Goal: Information Seeking & Learning: Compare options

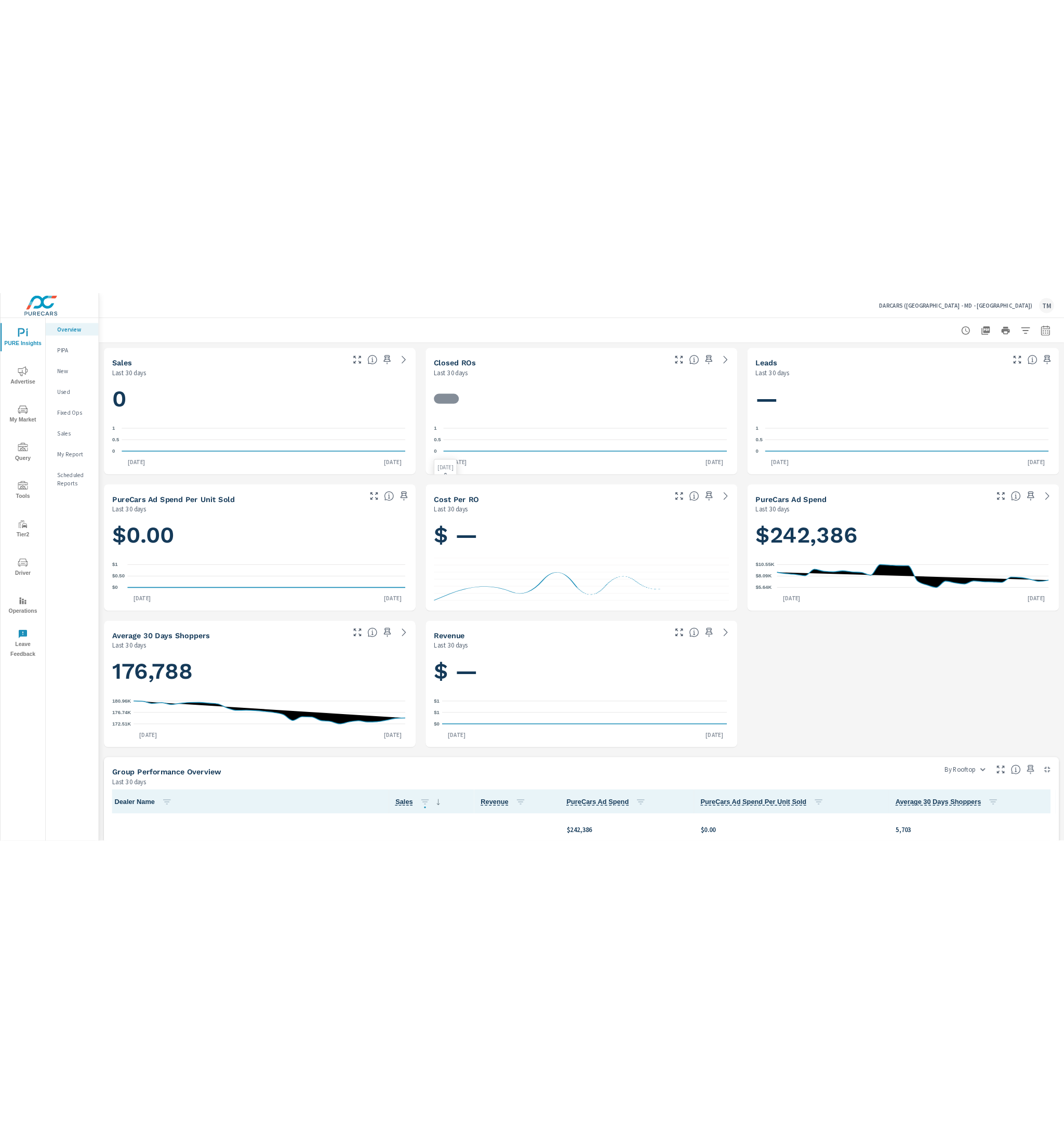
scroll to position [1, 0]
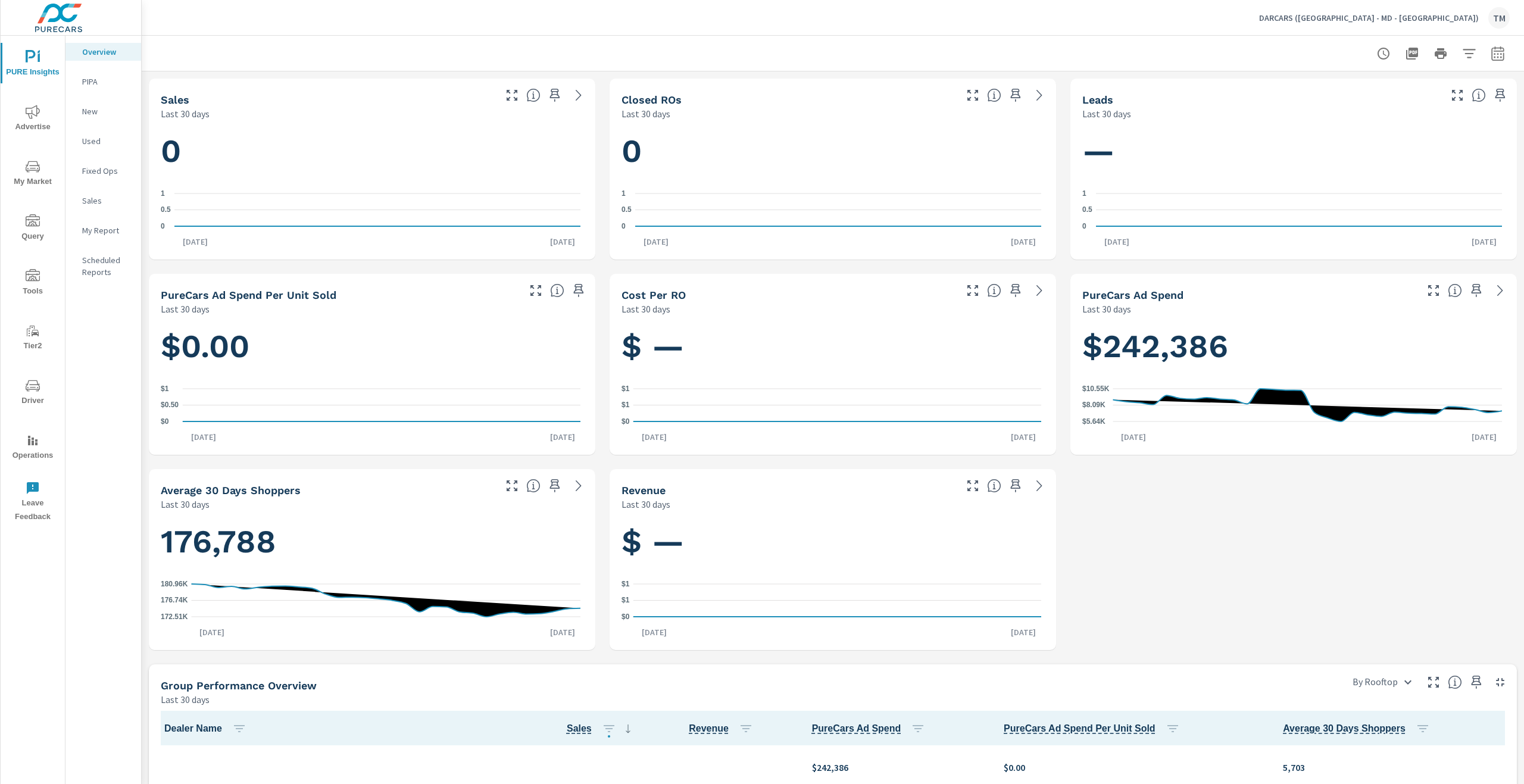
click at [27, 121] on span "Advertise" at bounding box center [33, 119] width 57 height 29
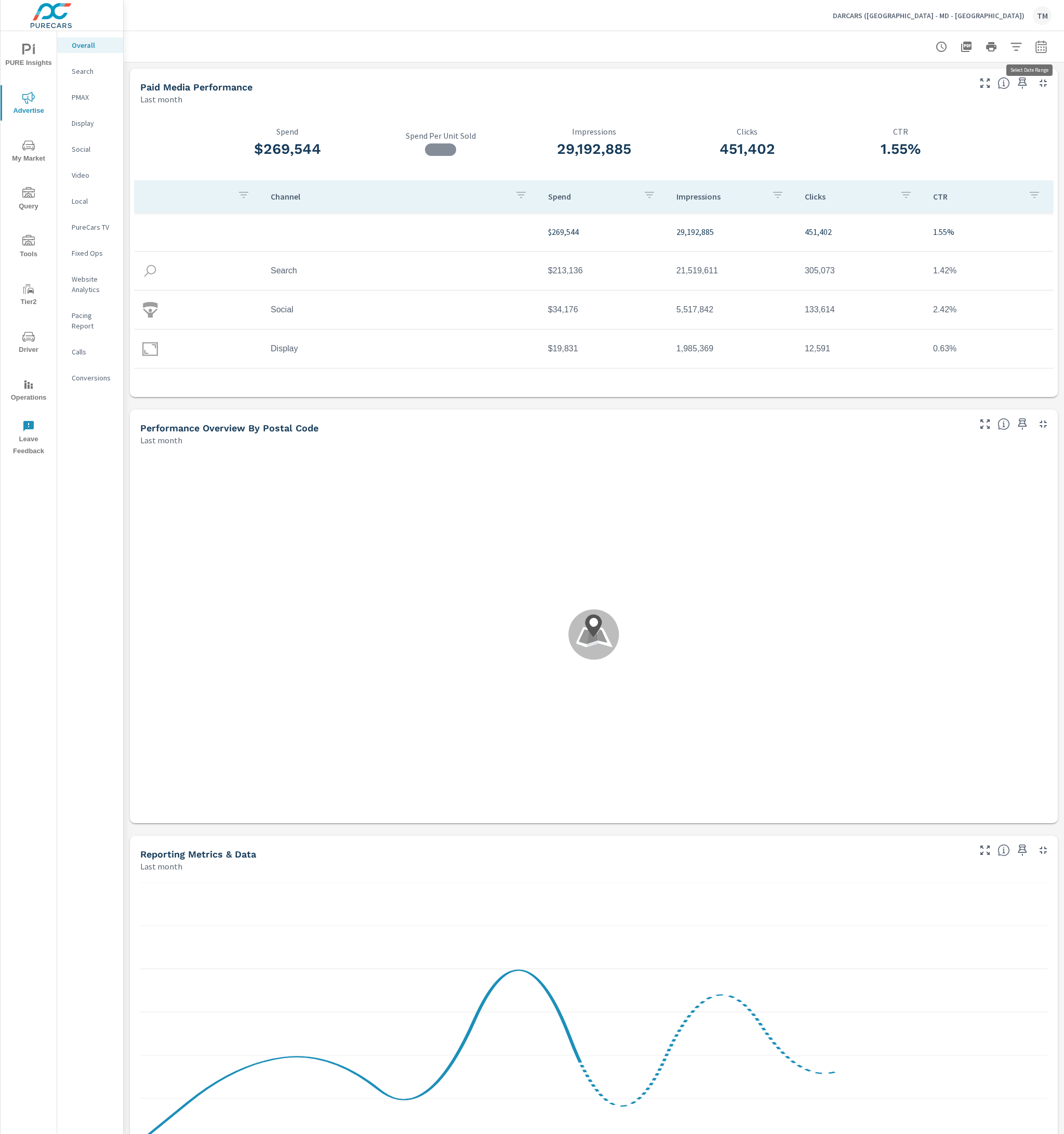
click at [1035, 44] on icon "button" at bounding box center [1041, 46] width 11 height 12
click at [939, 99] on select "Custom [DATE] Last week Last 7 days Last 14 days Last 30 days Last 45 days Last…" at bounding box center [950, 90] width 104 height 21
click at [898, 80] on select "Custom [DATE] Last week Last 7 days Last 14 days Last 30 days Last 45 days Last…" at bounding box center [950, 90] width 104 height 21
select select "Last 7 days"
click at [920, 122] on p "+ Add comparison" at bounding box center [960, 117] width 133 height 12
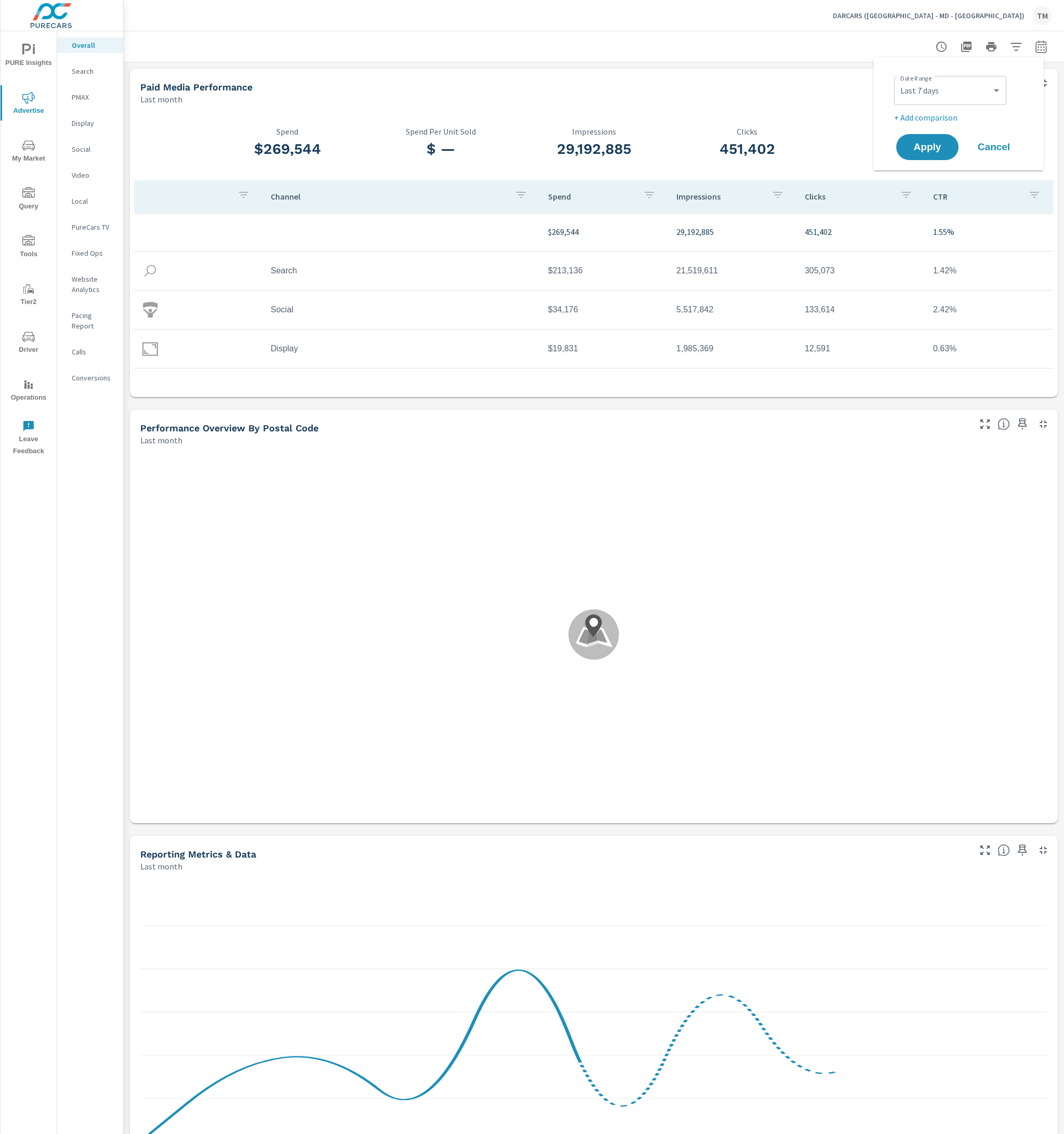
select select "Previous period"
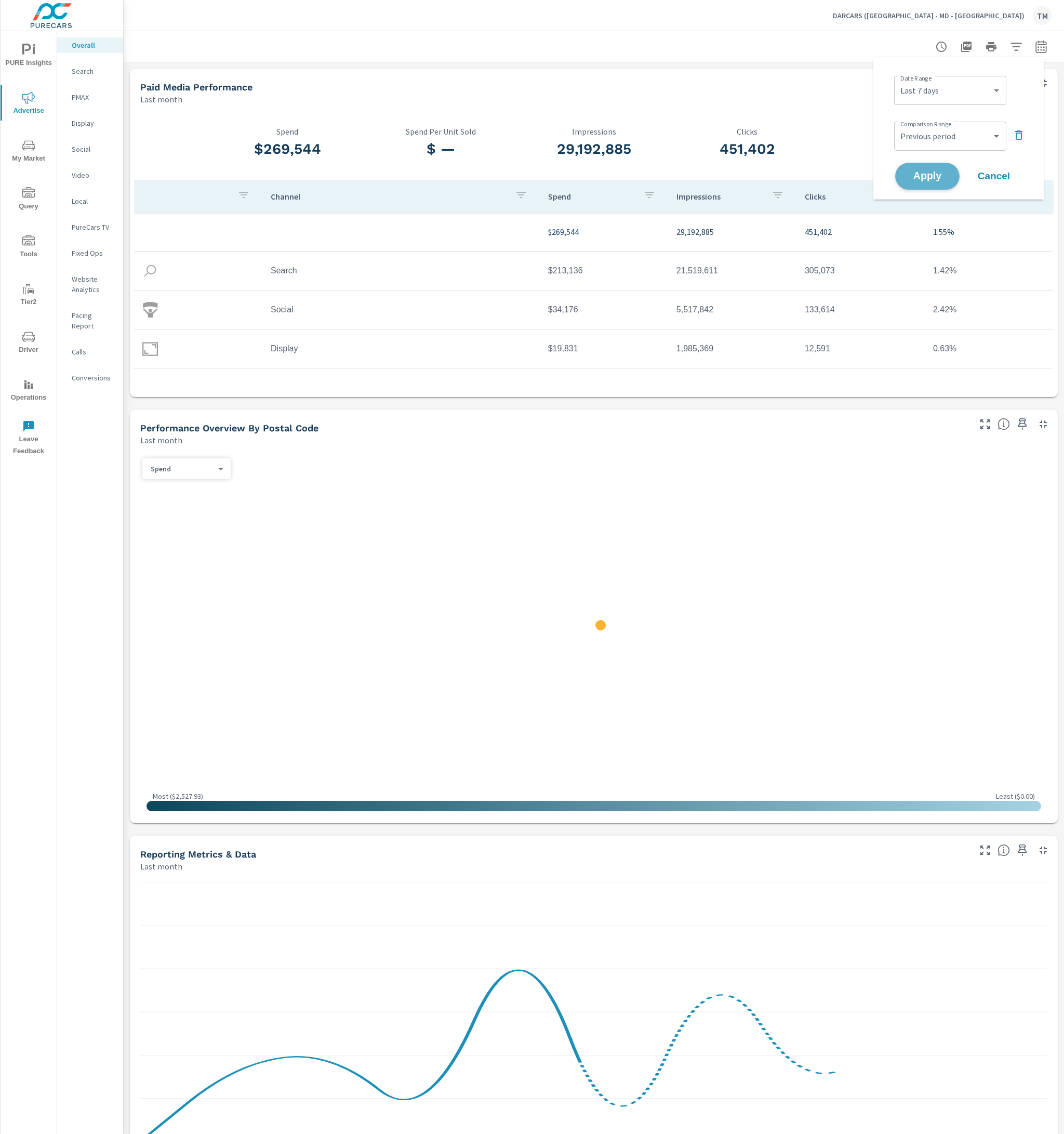
click at [925, 171] on span "Apply" at bounding box center [927, 176] width 43 height 10
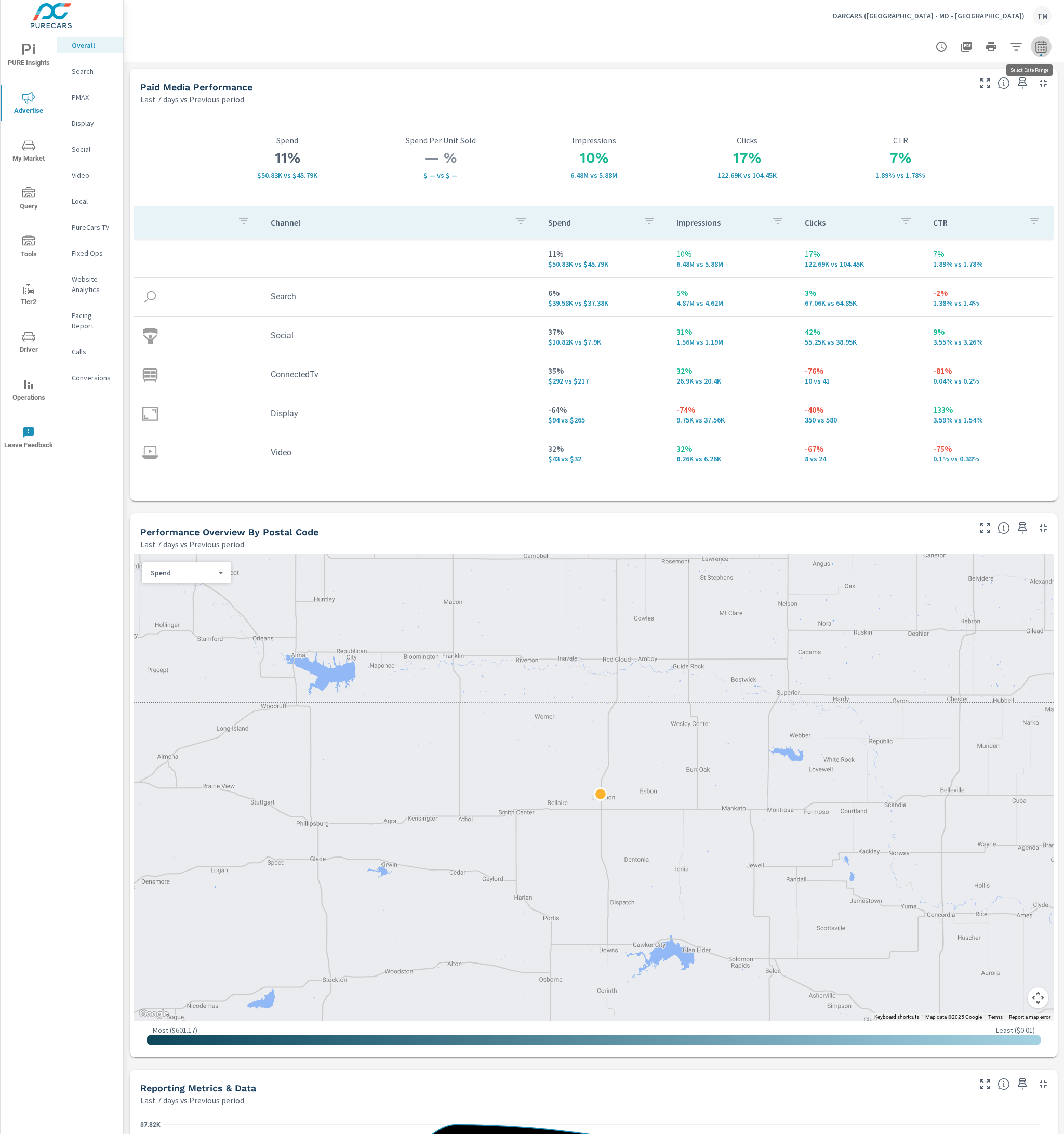
click at [1037, 48] on icon "button" at bounding box center [1041, 46] width 12 height 12
select select "Last 7 days"
select select "Previous period"
click at [962, 94] on select "Custom [DATE] Last week Last 7 days Last 14 days Last 30 days Last 45 days Last…" at bounding box center [950, 90] width 104 height 21
click at [898, 80] on select "Custom [DATE] Last week Last 7 days Last 14 days Last 30 days Last 45 days Last…" at bounding box center [950, 90] width 104 height 21
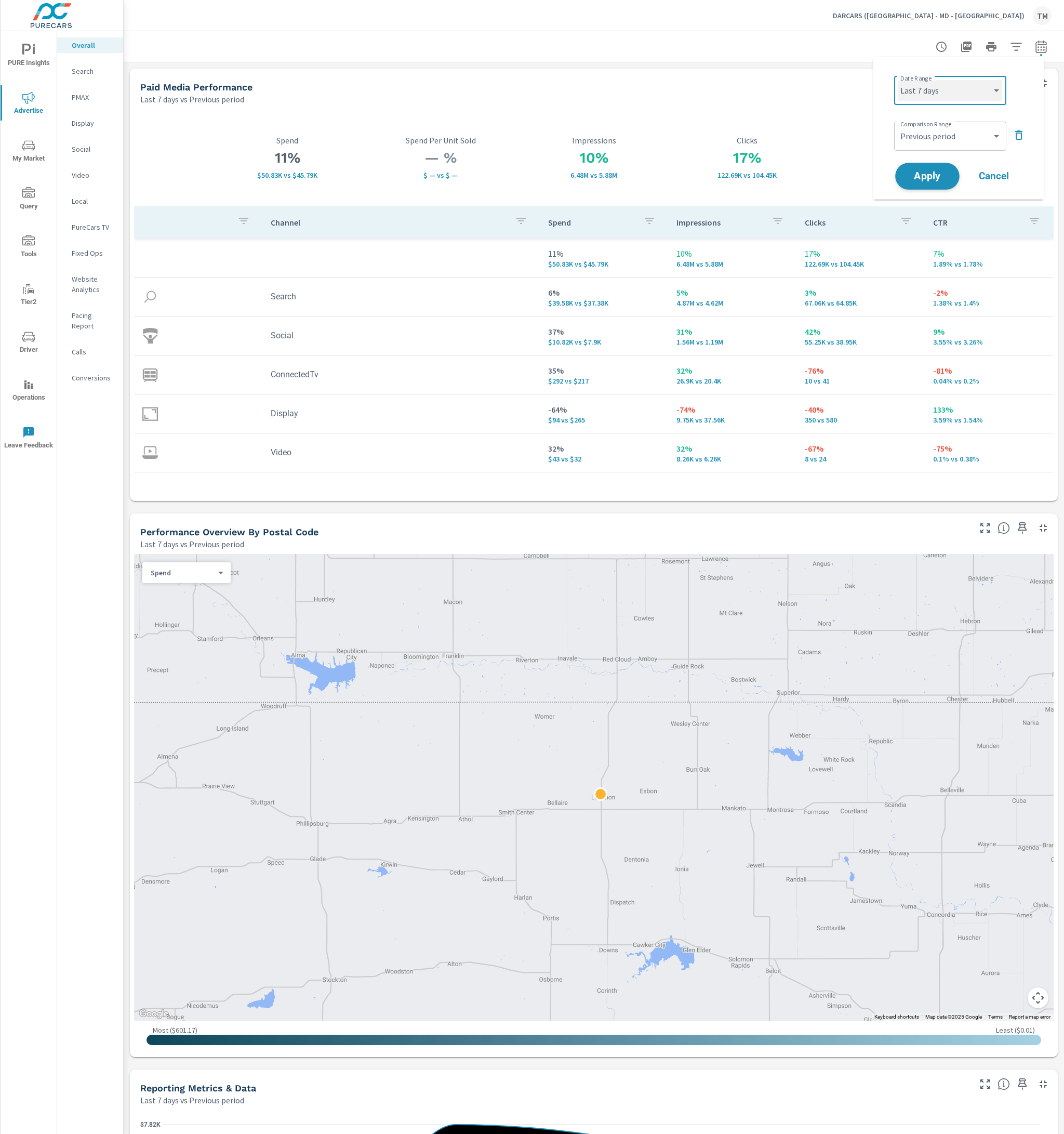
select select "Last 14 days"
click at [941, 176] on span "Apply" at bounding box center [927, 176] width 43 height 10
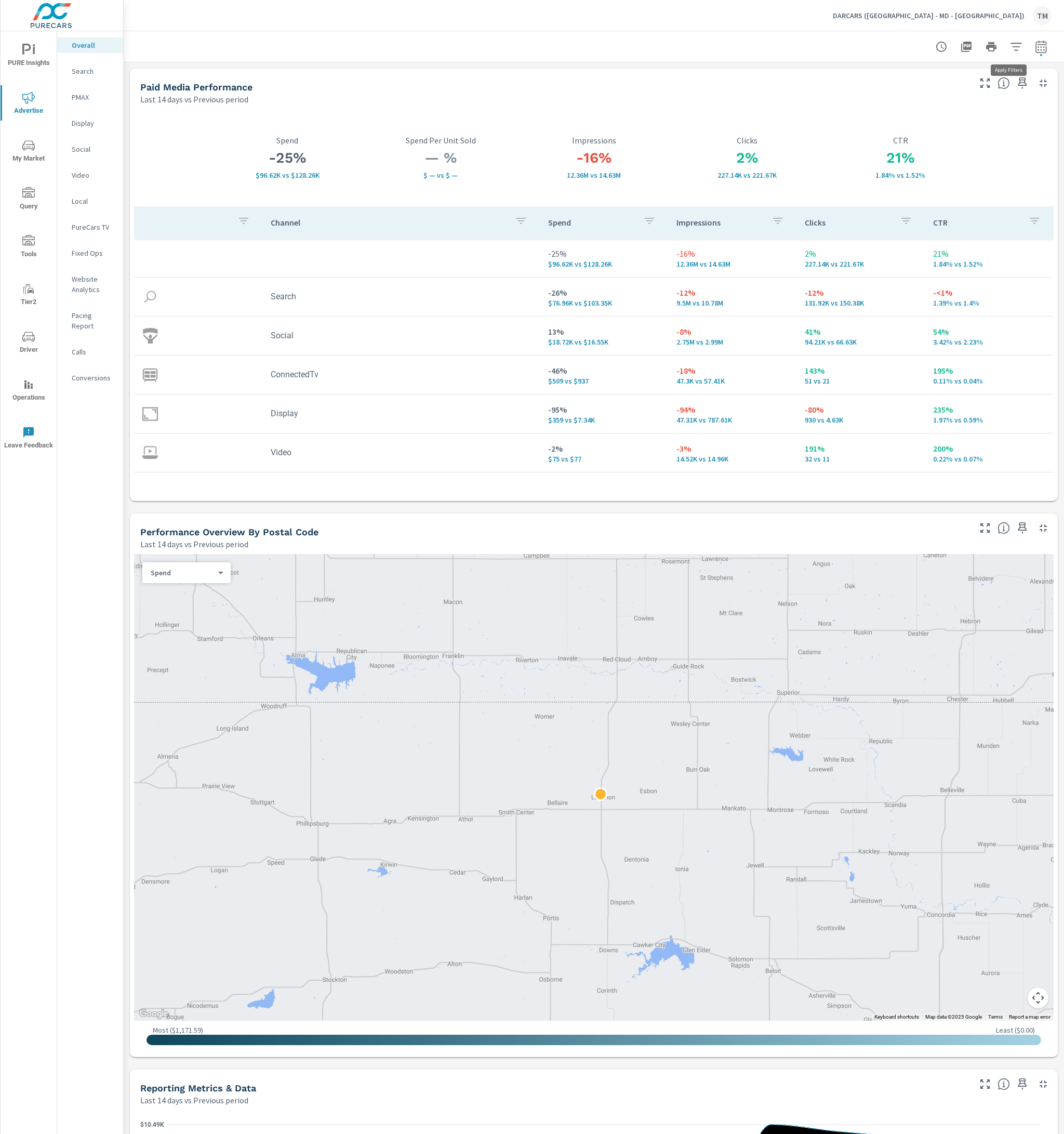
click at [1010, 48] on icon "button" at bounding box center [1016, 46] width 12 height 12
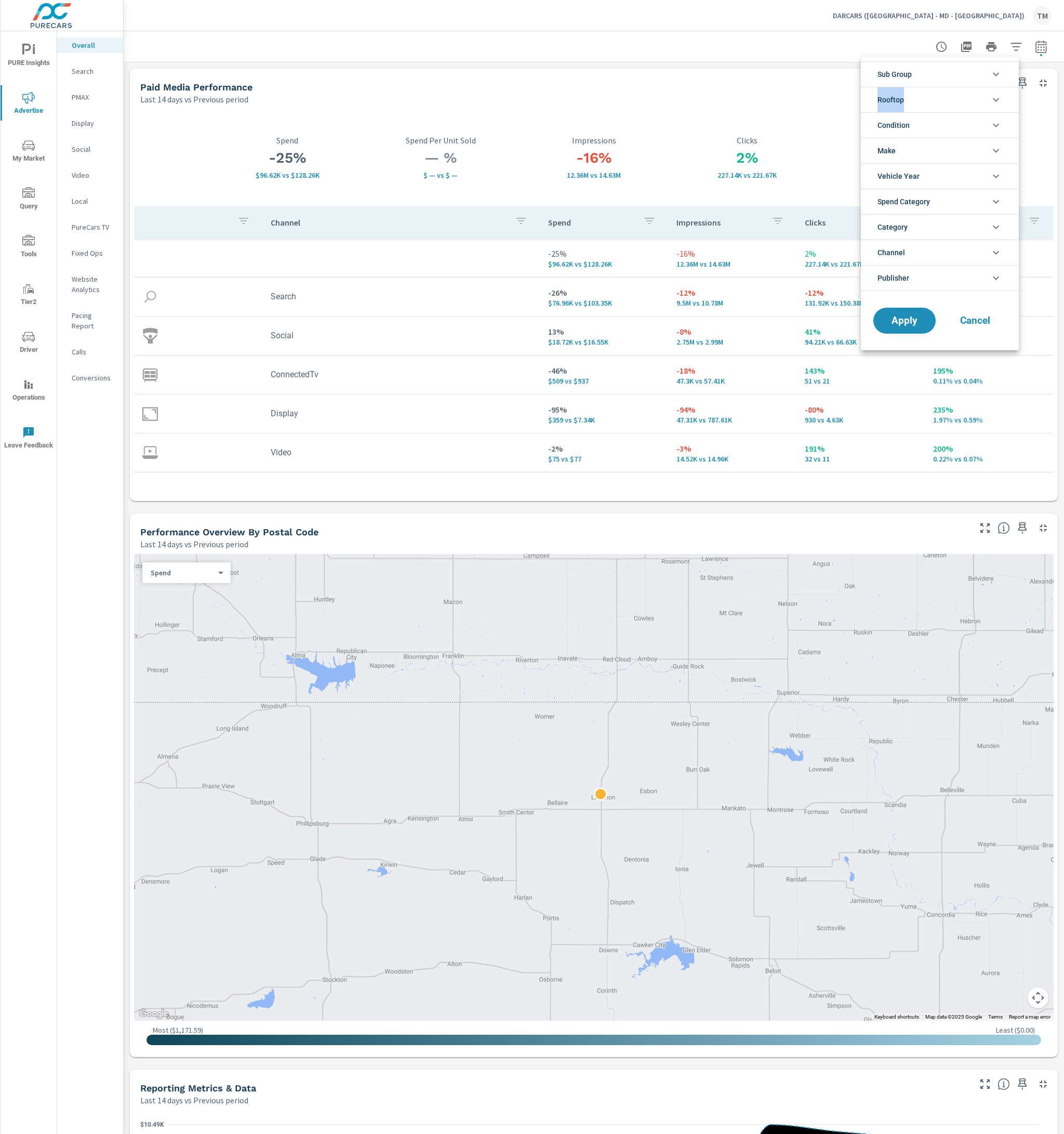
drag, startPoint x: 931, startPoint y: 76, endPoint x: 936, endPoint y: 105, distance: 29.4
click at [936, 105] on ul "Sub Group DARCARS Automotive Group Mid-Atlantic DARCARS Kia DARCARS Lexus DARCA…" at bounding box center [939, 176] width 158 height 238
click at [936, 105] on li "Rooftop" at bounding box center [939, 99] width 158 height 26
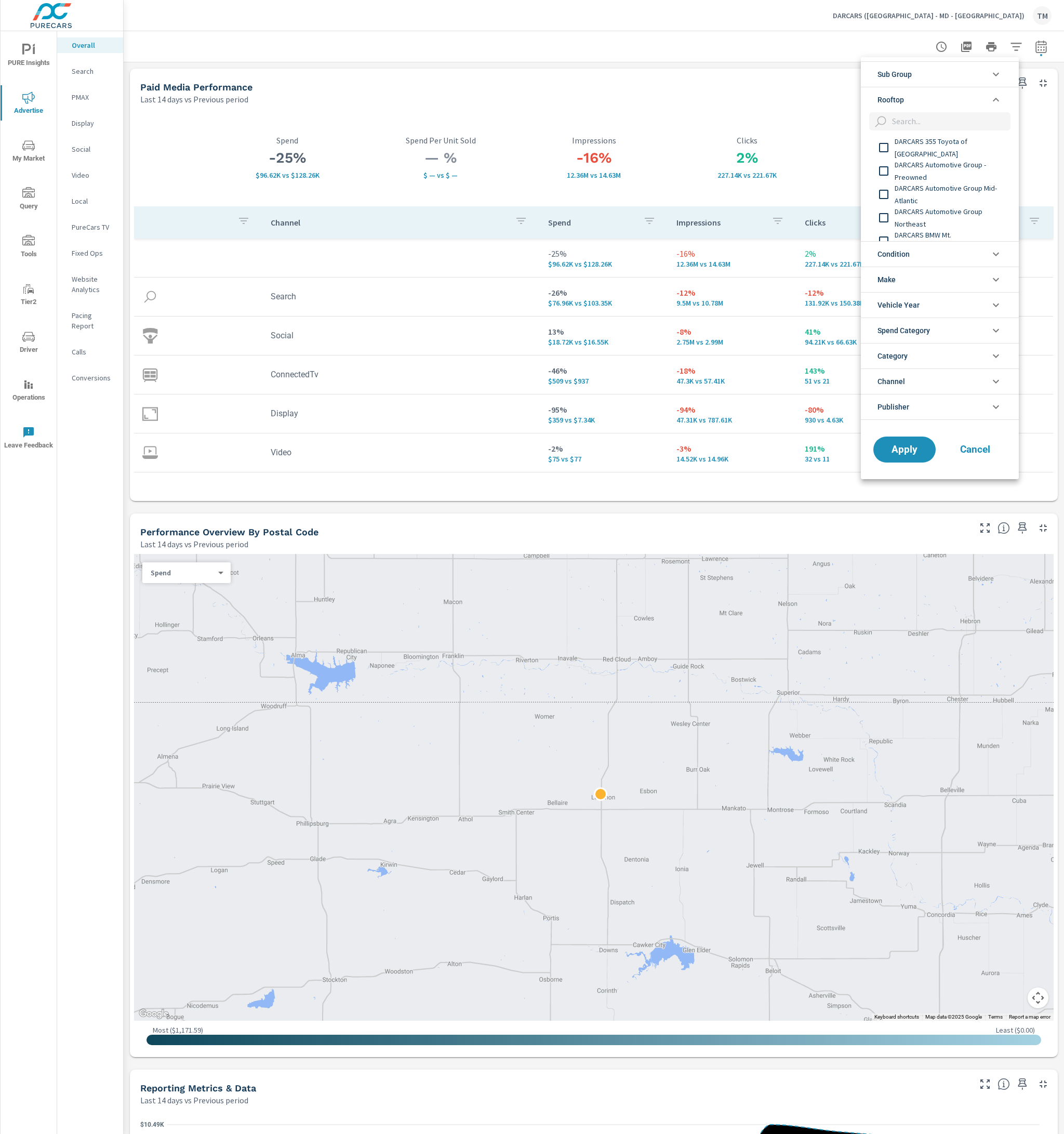
click at [888, 143] on input "filter options" at bounding box center [884, 148] width 22 height 22
click at [884, 174] on input "filter options" at bounding box center [884, 171] width 22 height 22
click at [879, 193] on input "filter options" at bounding box center [884, 194] width 22 height 22
click at [878, 217] on input "filter options" at bounding box center [884, 218] width 22 height 22
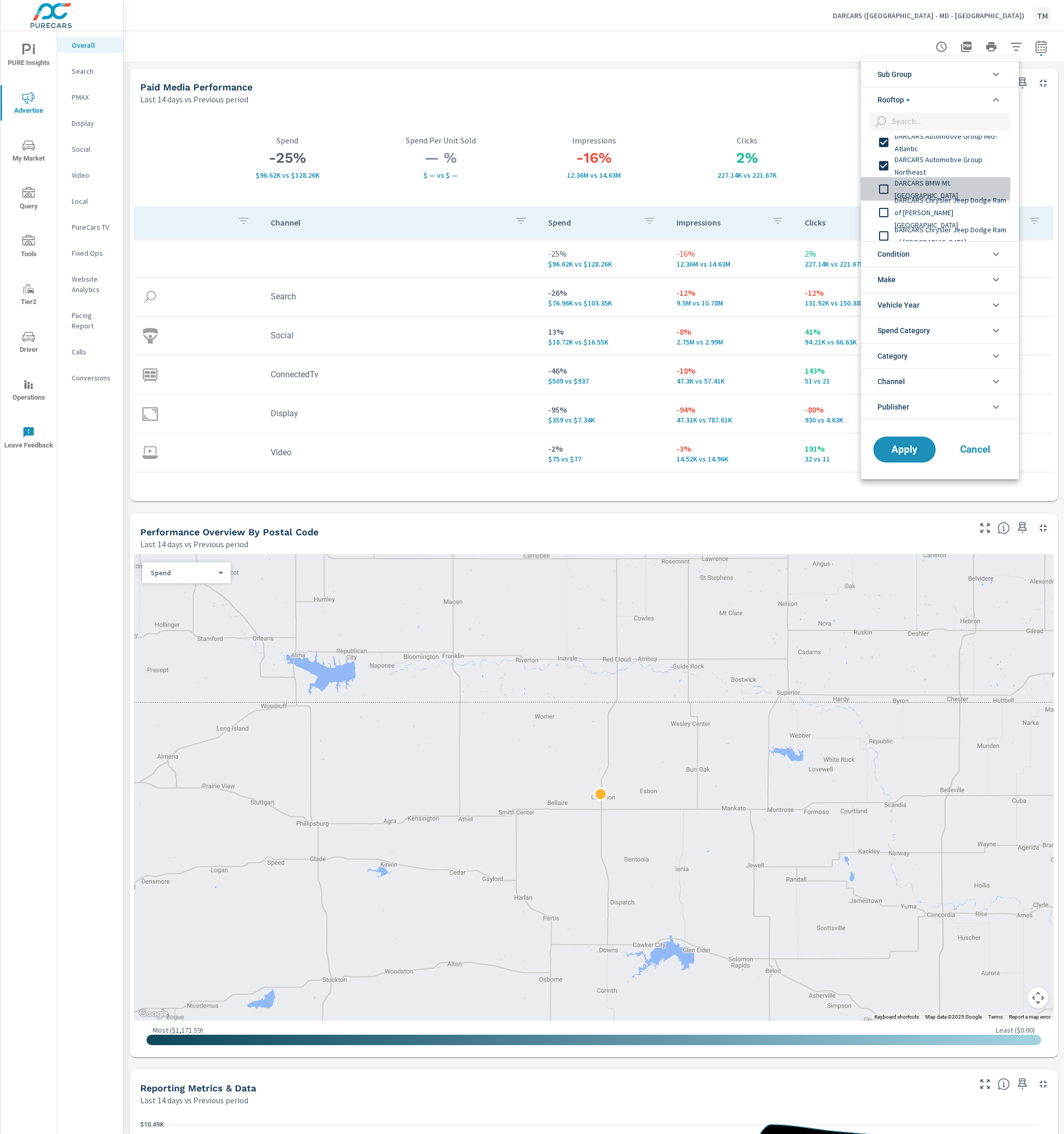
click at [880, 186] on input "filter options" at bounding box center [884, 189] width 22 height 22
click at [879, 206] on input "filter options" at bounding box center [884, 213] width 22 height 22
click at [881, 186] on input "filter options" at bounding box center [884, 184] width 22 height 22
click at [884, 209] on input "filter options" at bounding box center [884, 207] width 22 height 22
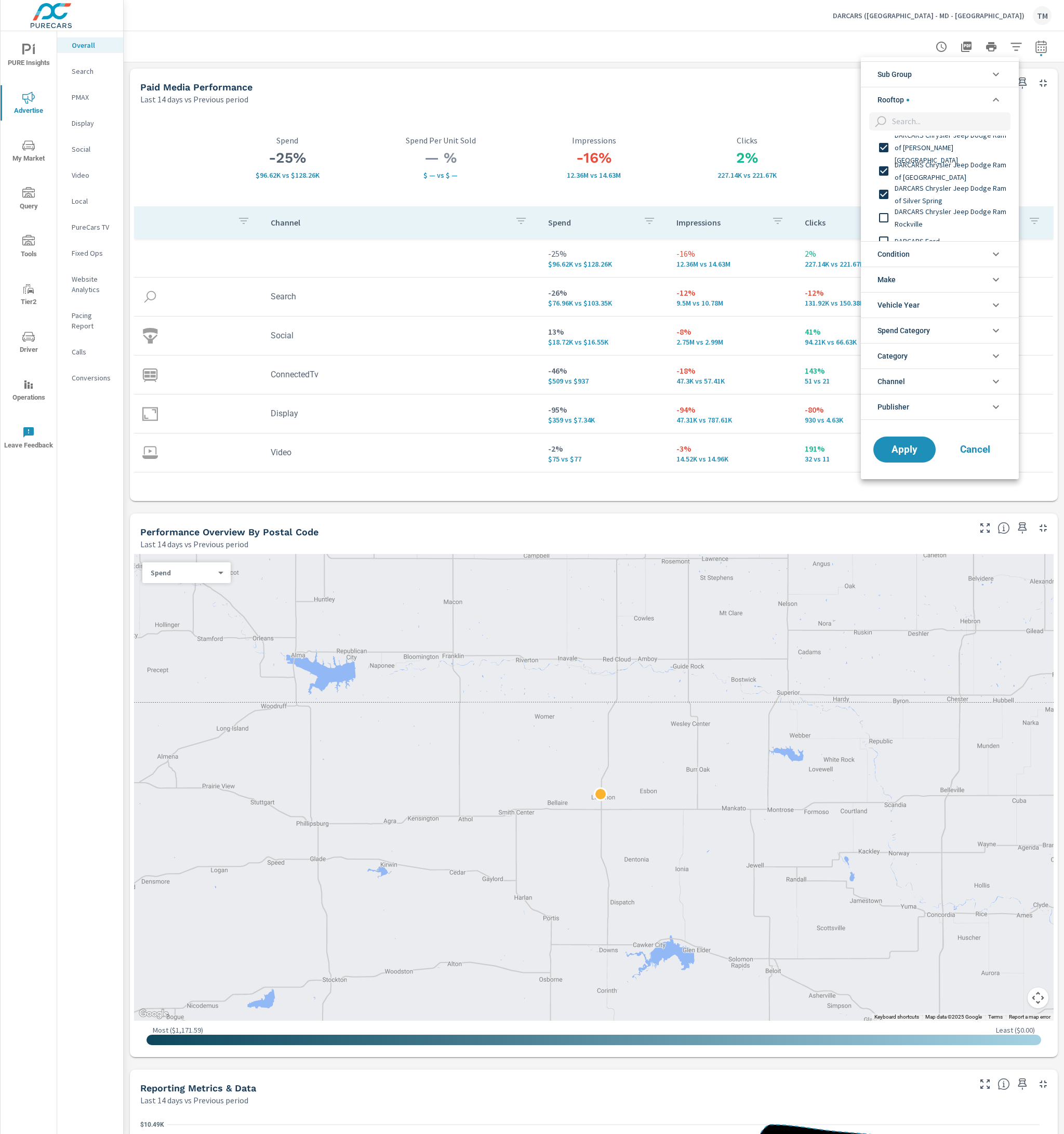
scroll to position [156, 0]
click at [882, 185] on input "filter options" at bounding box center [884, 179] width 22 height 22
click at [885, 201] on input "filter options" at bounding box center [884, 202] width 22 height 22
click at [884, 174] on input "filter options" at bounding box center [884, 174] width 22 height 22
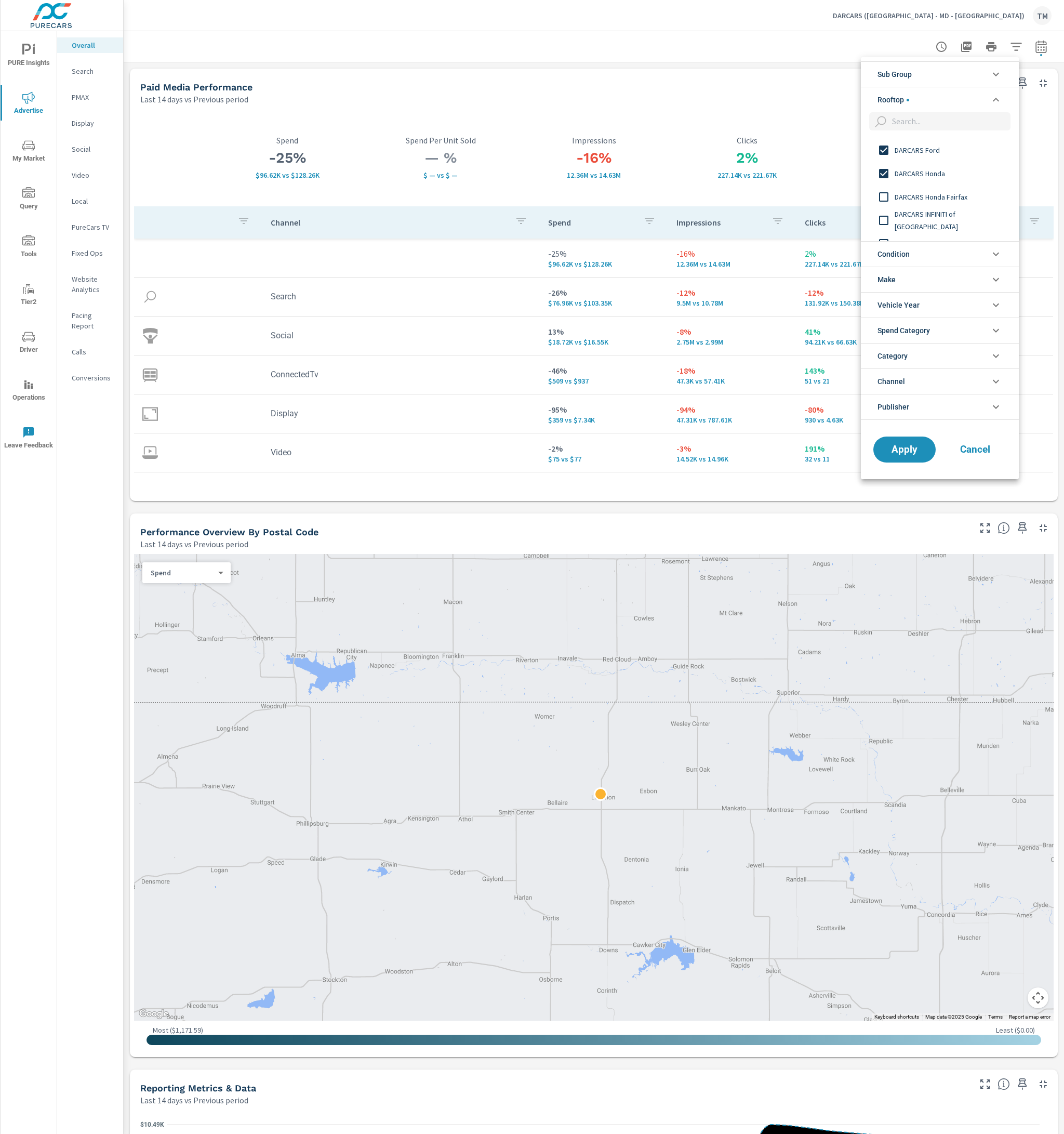
click at [885, 196] on input "filter options" at bounding box center [884, 197] width 22 height 22
click at [883, 172] on input "filter options" at bounding box center [884, 168] width 22 height 22
click at [883, 190] on input "filter options" at bounding box center [884, 192] width 22 height 22
click at [885, 210] on input "filter options" at bounding box center [884, 215] width 22 height 22
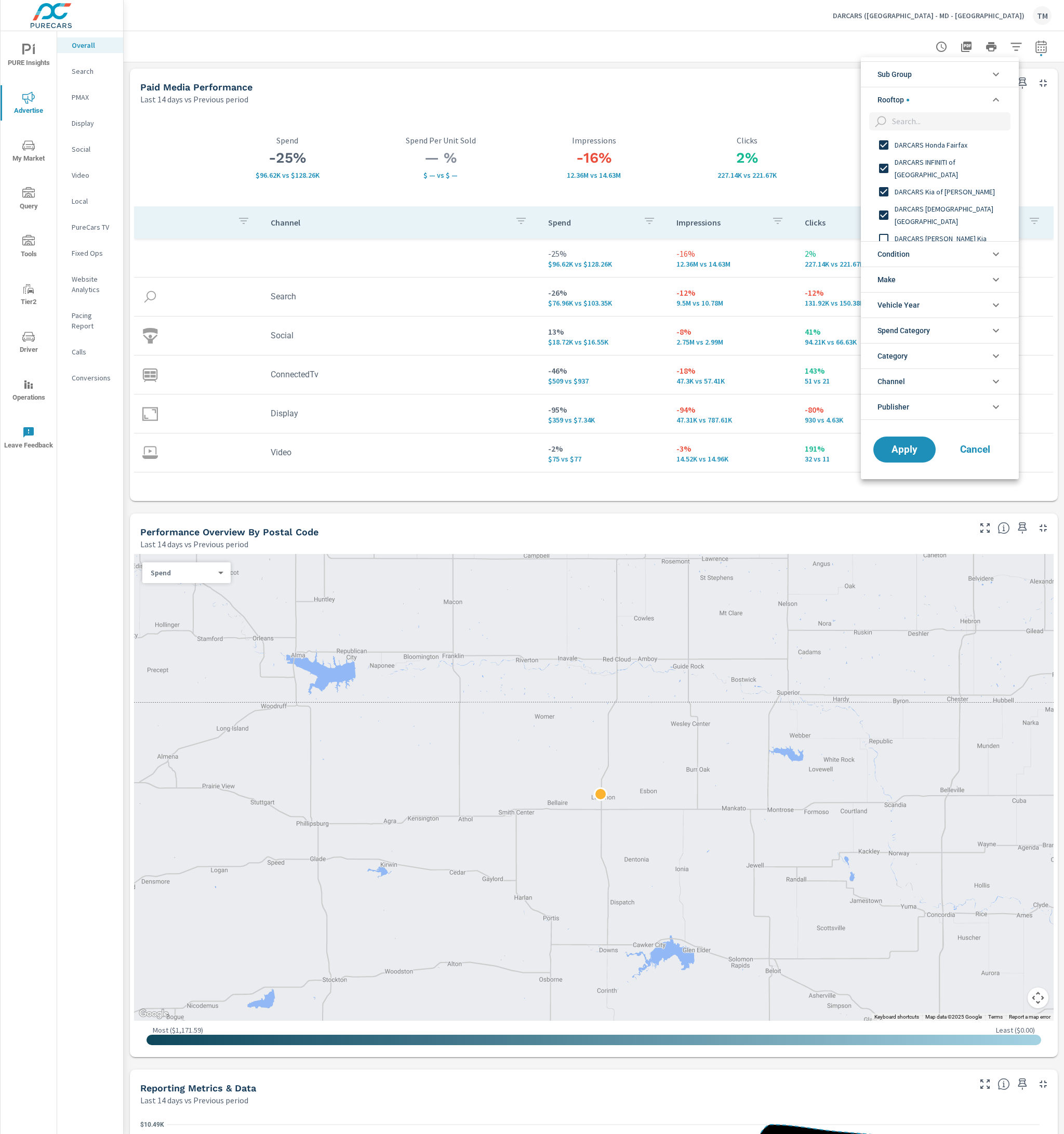
scroll to position [312, 0]
click at [879, 190] on input "filter options" at bounding box center [884, 187] width 22 height 22
click at [885, 206] on input "filter options" at bounding box center [884, 210] width 22 height 22
click at [879, 202] on input "filter options" at bounding box center [884, 206] width 22 height 22
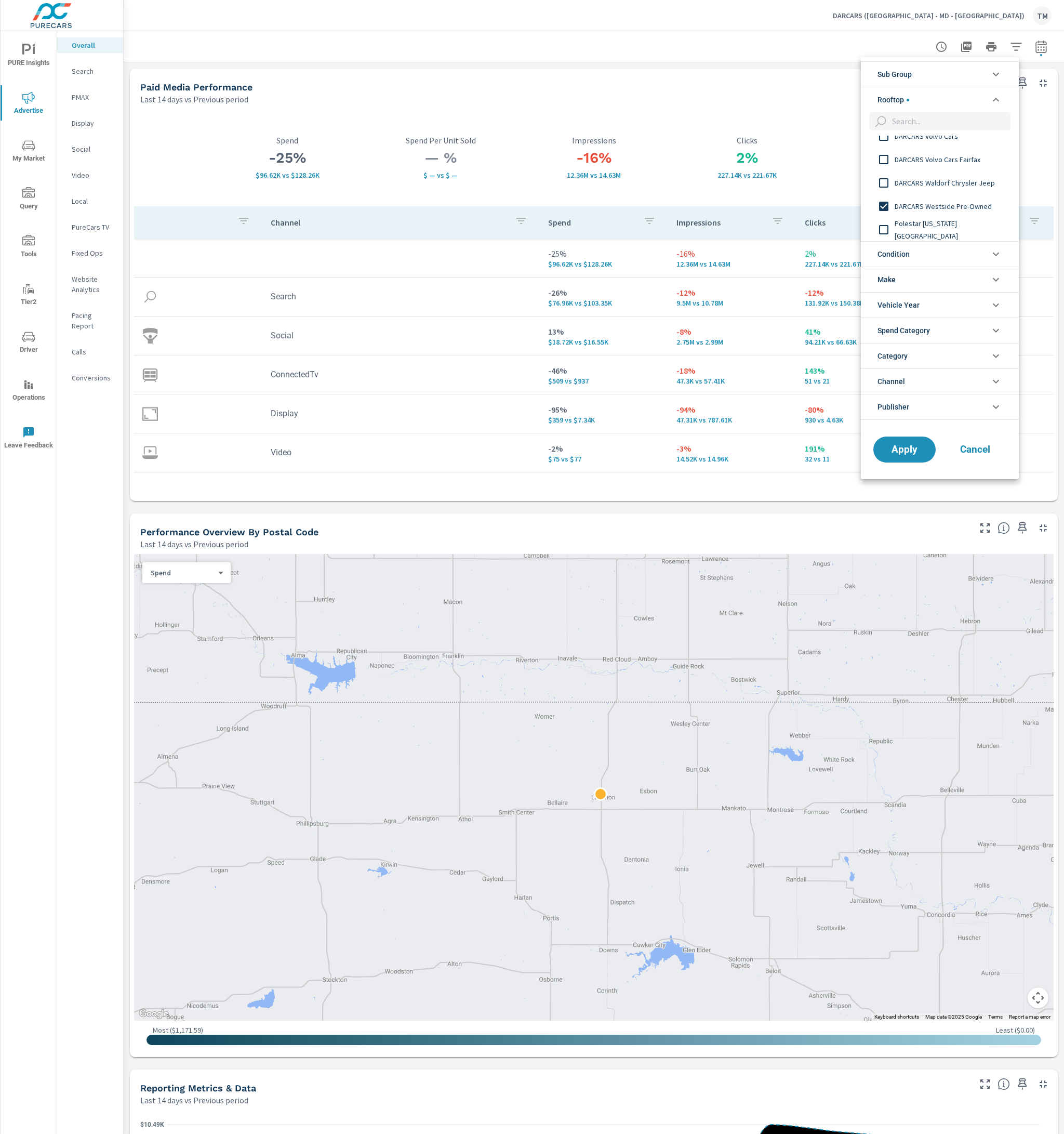
click at [883, 182] on input "filter options" at bounding box center [884, 183] width 22 height 22
click at [882, 182] on input "filter options" at bounding box center [884, 183] width 22 height 22
click at [882, 209] on input "filter options" at bounding box center [884, 212] width 22 height 22
click at [879, 182] on input "filter options" at bounding box center [884, 188] width 22 height 22
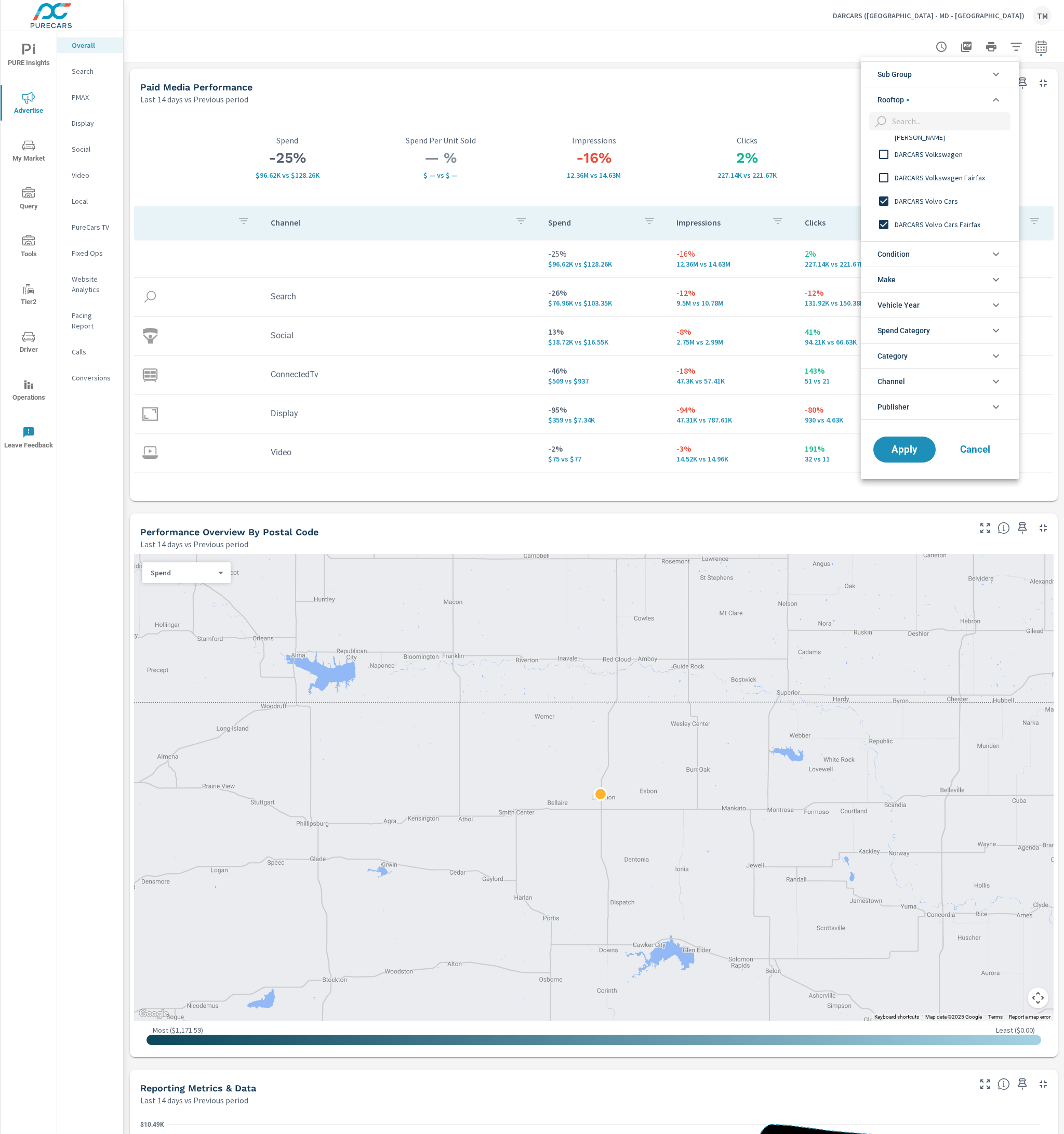
scroll to position [632, 0]
click at [882, 212] on input "filter options" at bounding box center [884, 217] width 22 height 22
click at [879, 190] on input "filter options" at bounding box center [884, 193] width 22 height 22
click at [884, 161] on input "filter options" at bounding box center [884, 170] width 22 height 22
click at [885, 148] on input "filter options" at bounding box center [884, 146] width 22 height 22
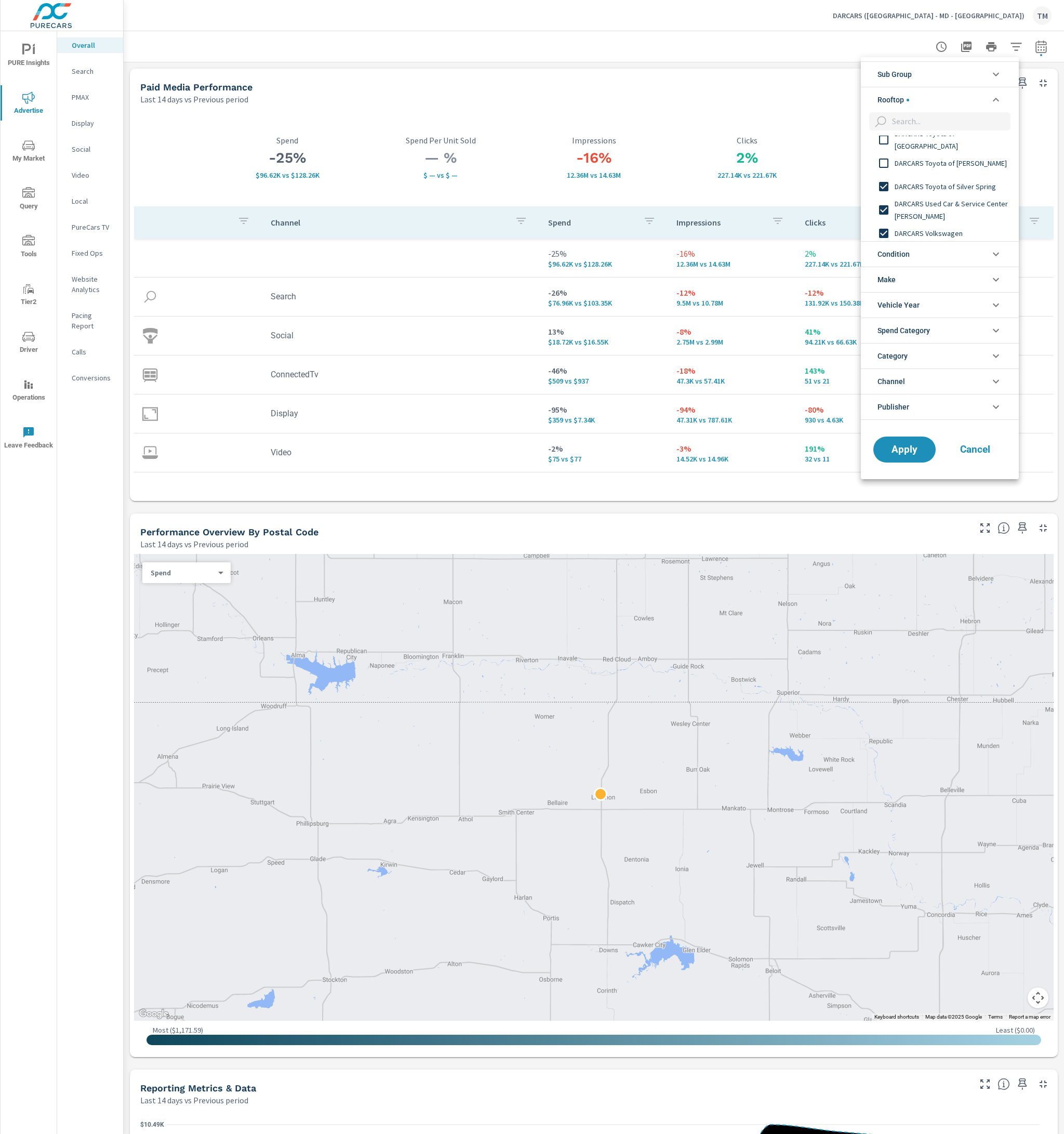
scroll to position [580, 0]
click at [881, 170] on input "filter options" at bounding box center [884, 175] width 22 height 22
click at [890, 148] on input "filter options" at bounding box center [884, 152] width 22 height 22
click at [883, 173] on input "filter options" at bounding box center [884, 180] width 22 height 22
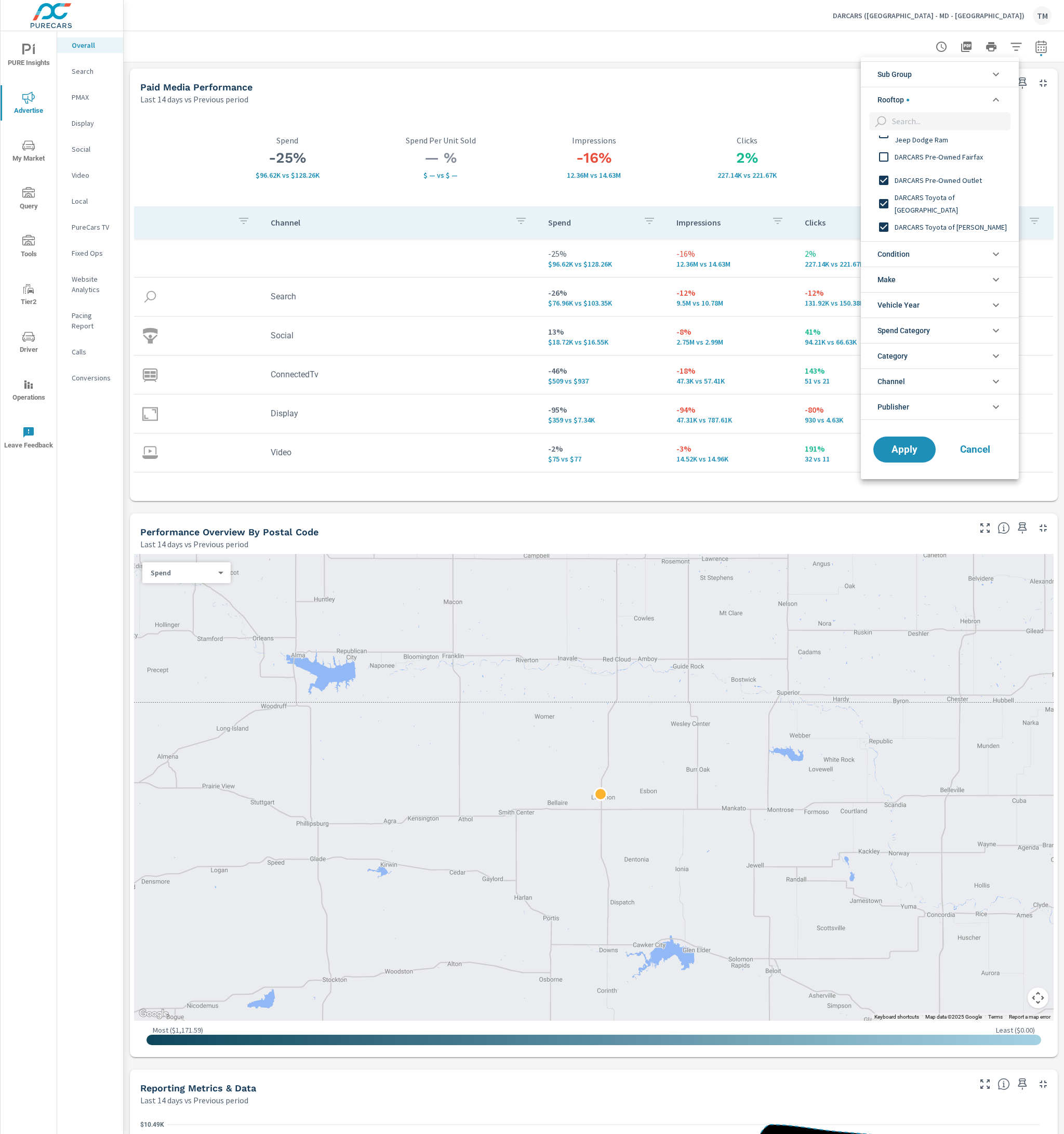
click at [888, 153] on input "filter options" at bounding box center [884, 157] width 22 height 22
click at [884, 182] on input "filter options" at bounding box center [884, 185] width 22 height 22
click at [884, 154] on input "filter options" at bounding box center [884, 162] width 22 height 22
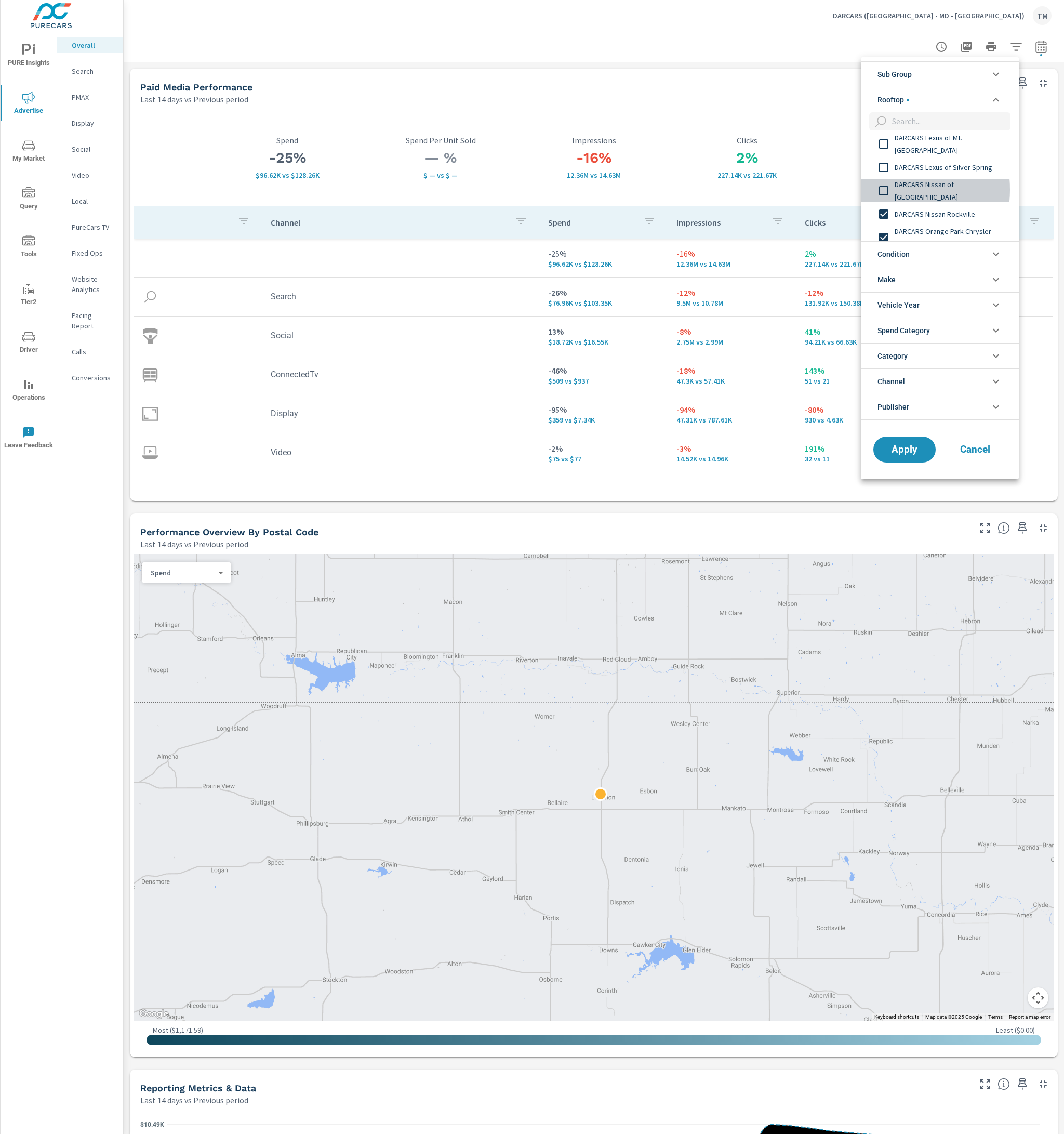
click at [884, 189] on input "filter options" at bounding box center [884, 191] width 22 height 22
click at [888, 160] on input "filter options" at bounding box center [884, 168] width 22 height 22
click at [884, 188] on input "filter options" at bounding box center [884, 196] width 22 height 22
click at [885, 176] on input "filter options" at bounding box center [884, 173] width 22 height 22
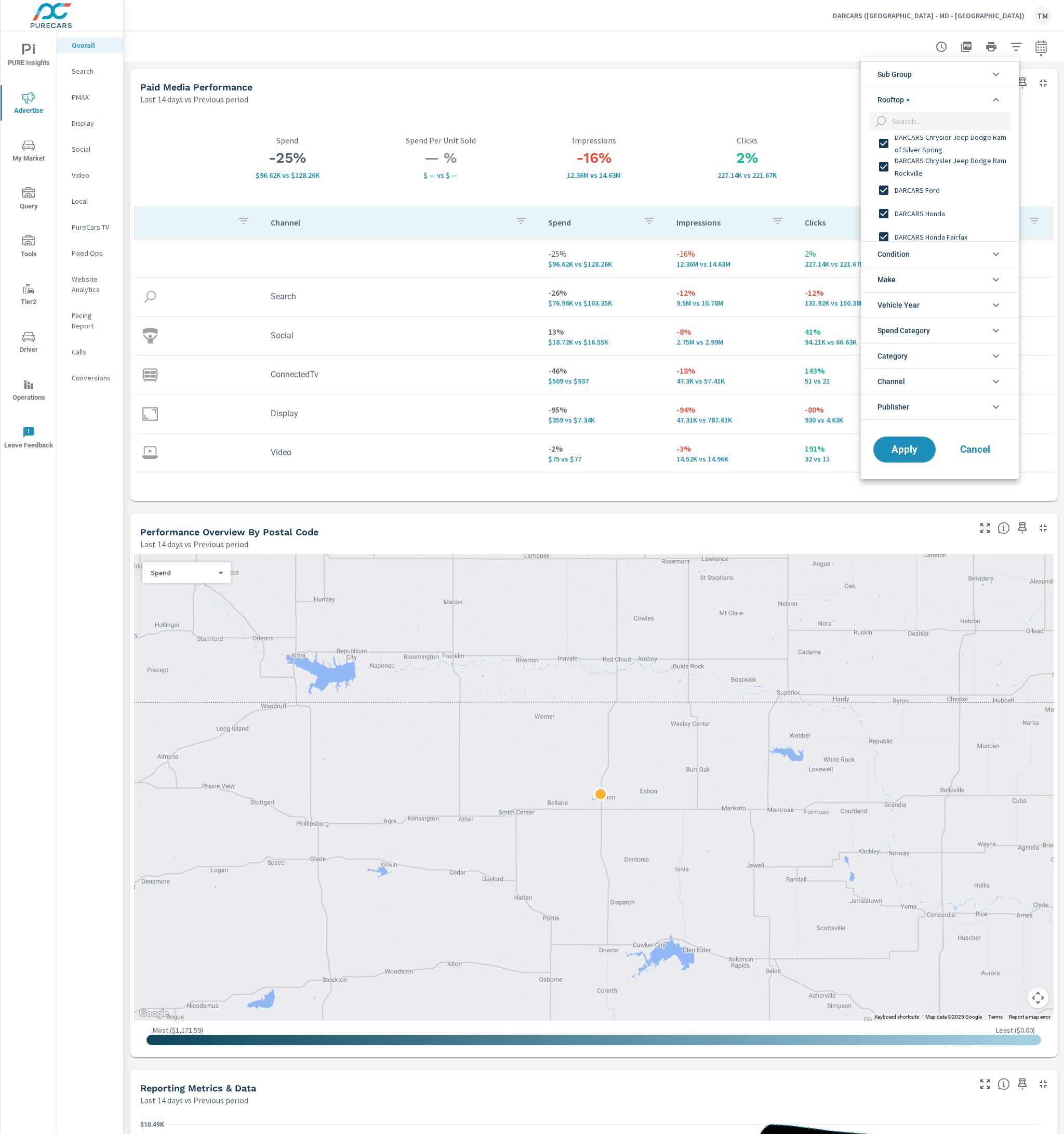
scroll to position [165, 0]
click at [921, 451] on span "Apply" at bounding box center [904, 449] width 43 height 10
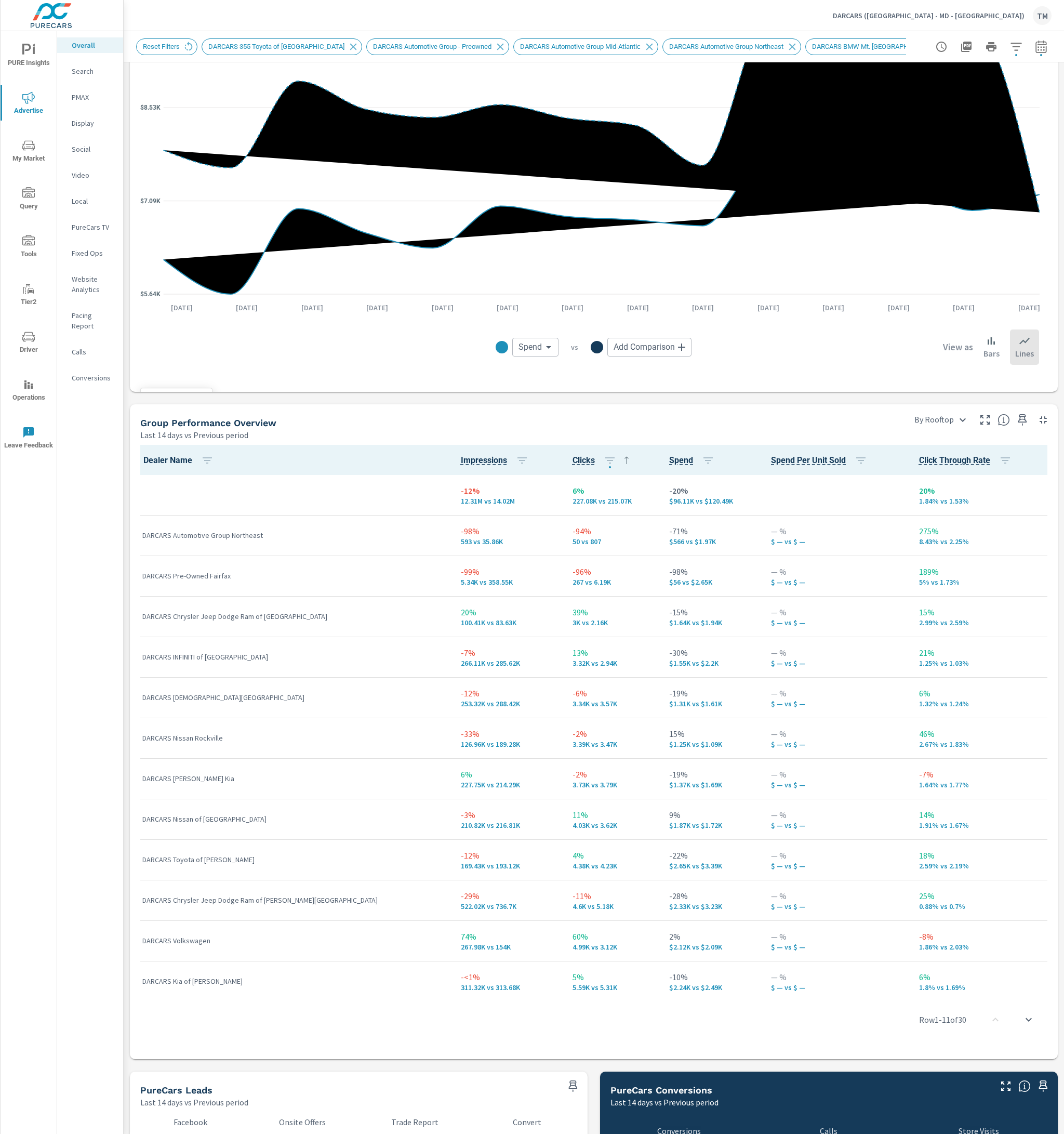
scroll to position [1143, 0]
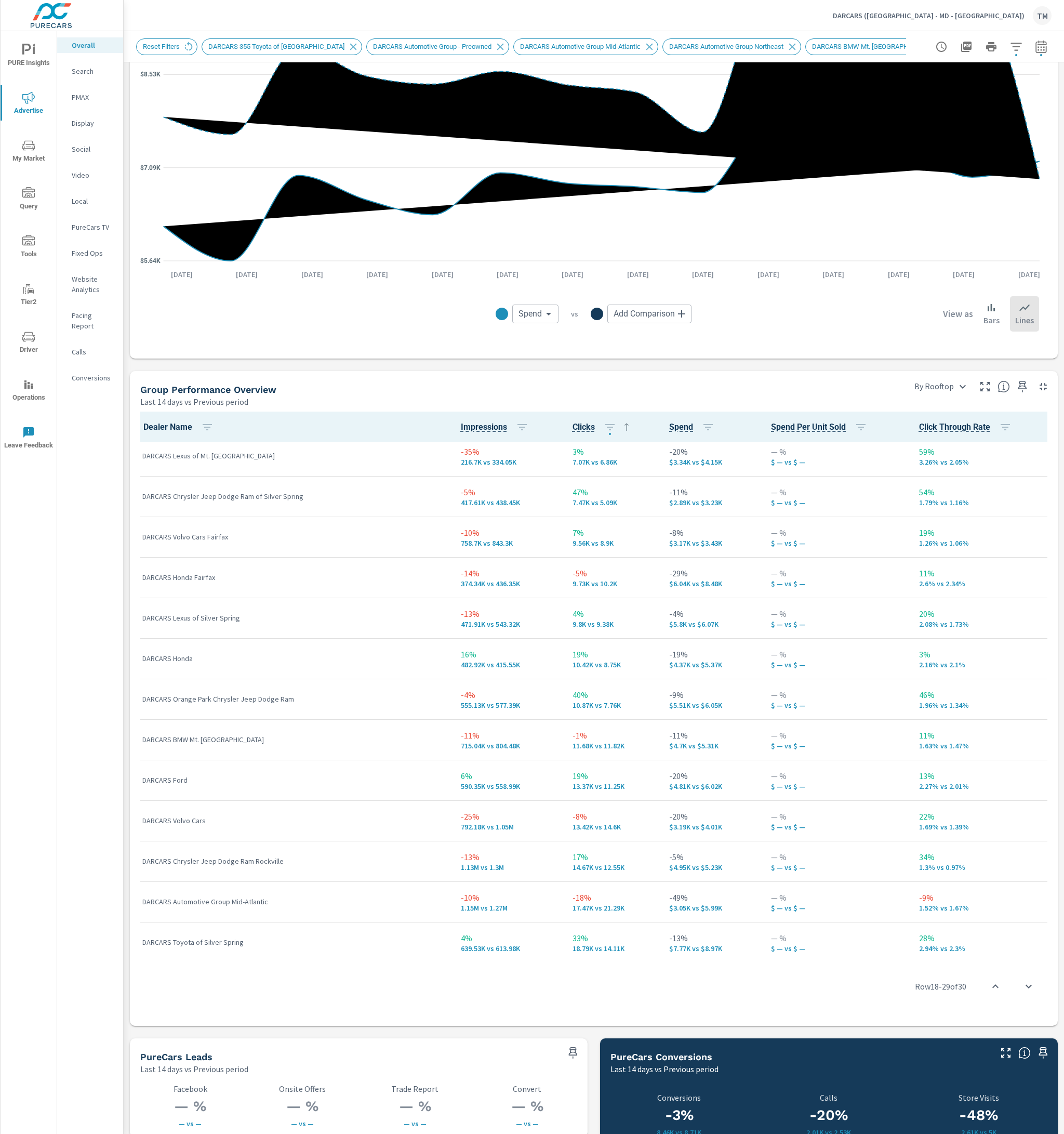
scroll to position [527, 0]
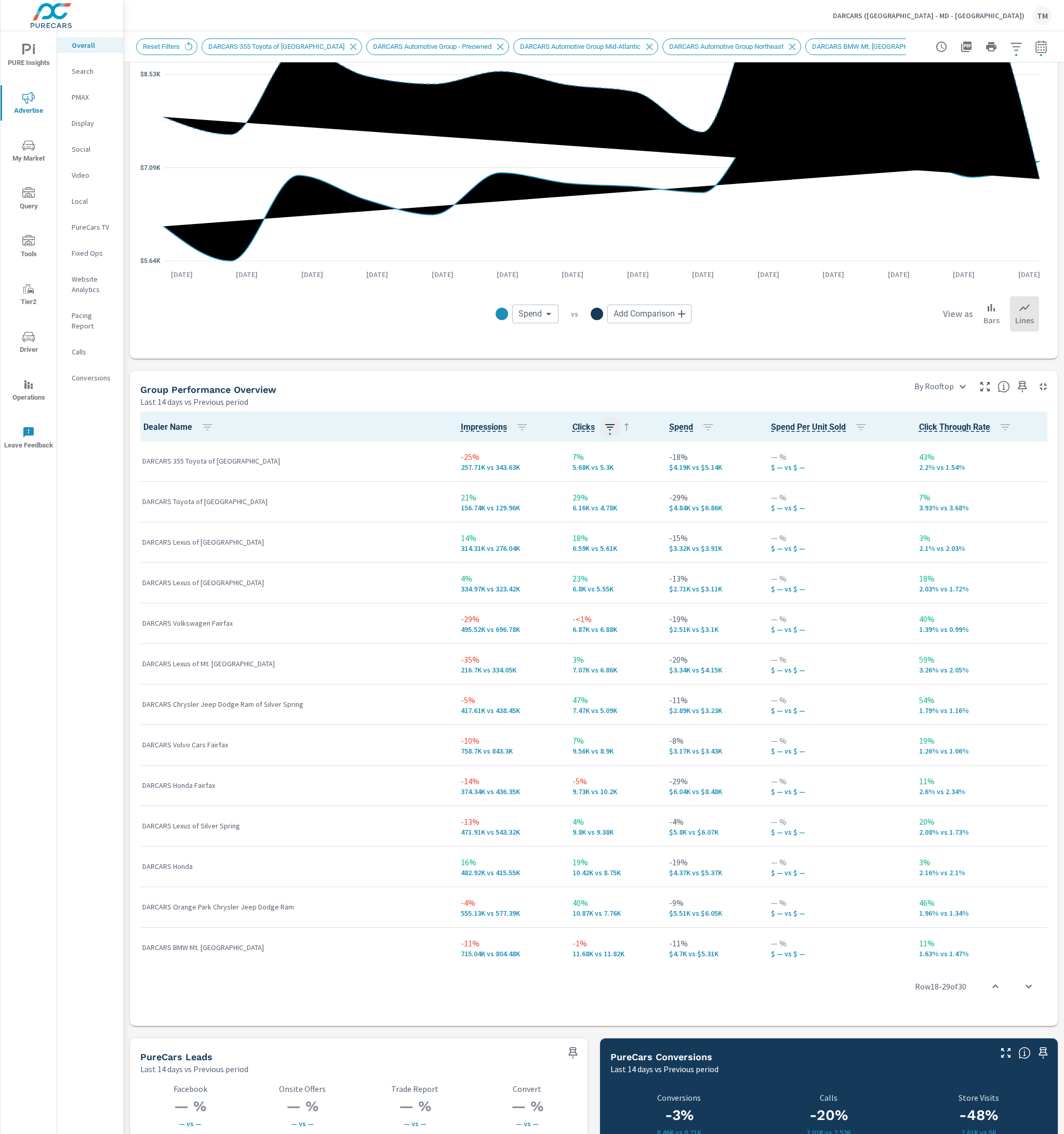
click at [600, 424] on button "button" at bounding box center [610, 427] width 21 height 21
click at [516, 566] on span "Apply" at bounding box center [502, 565] width 87 height 9
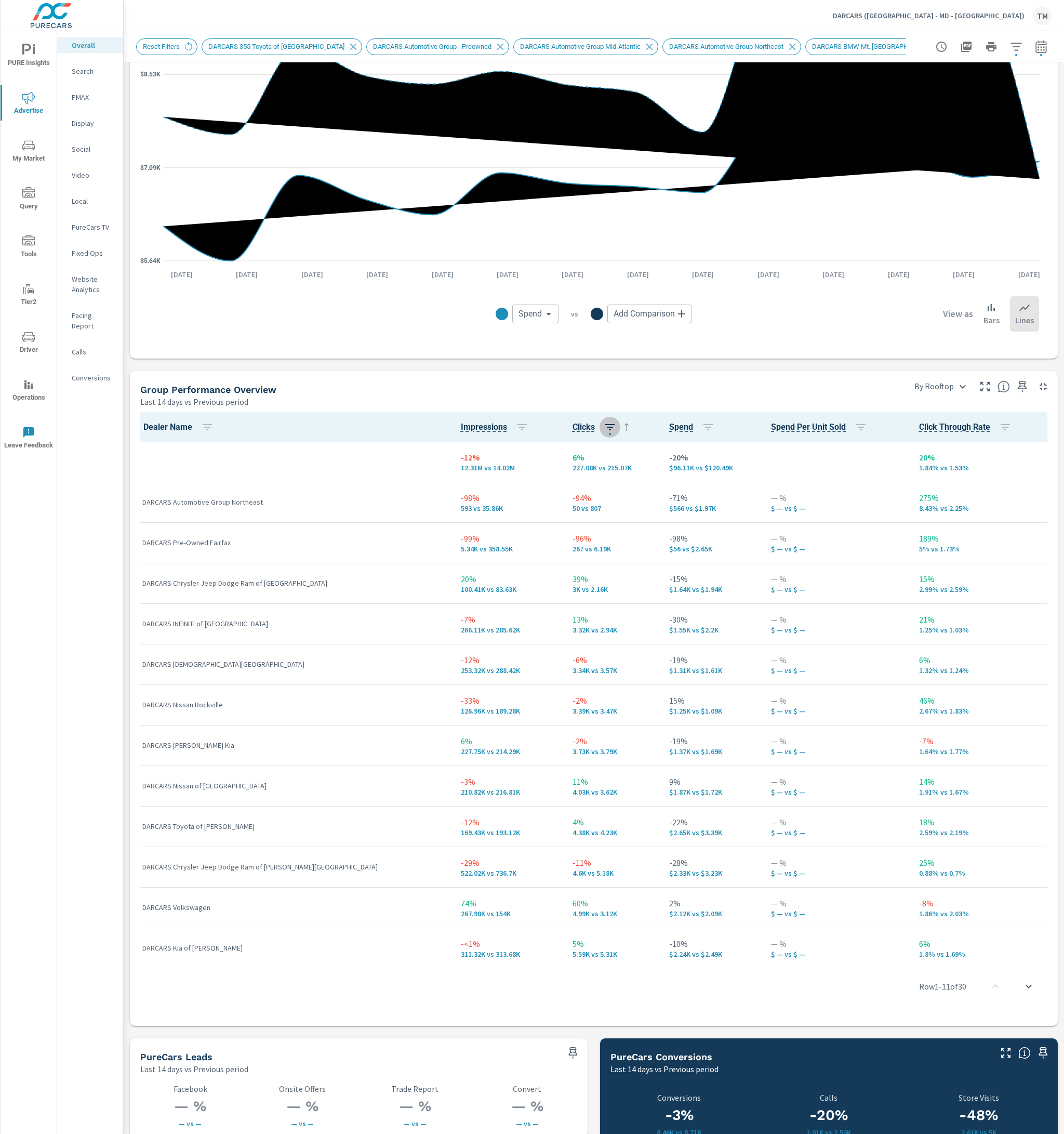
click at [603, 427] on icon "button" at bounding box center [609, 427] width 12 height 12
click at [538, 470] on span "DESC" at bounding box center [528, 471] width 45 height 10
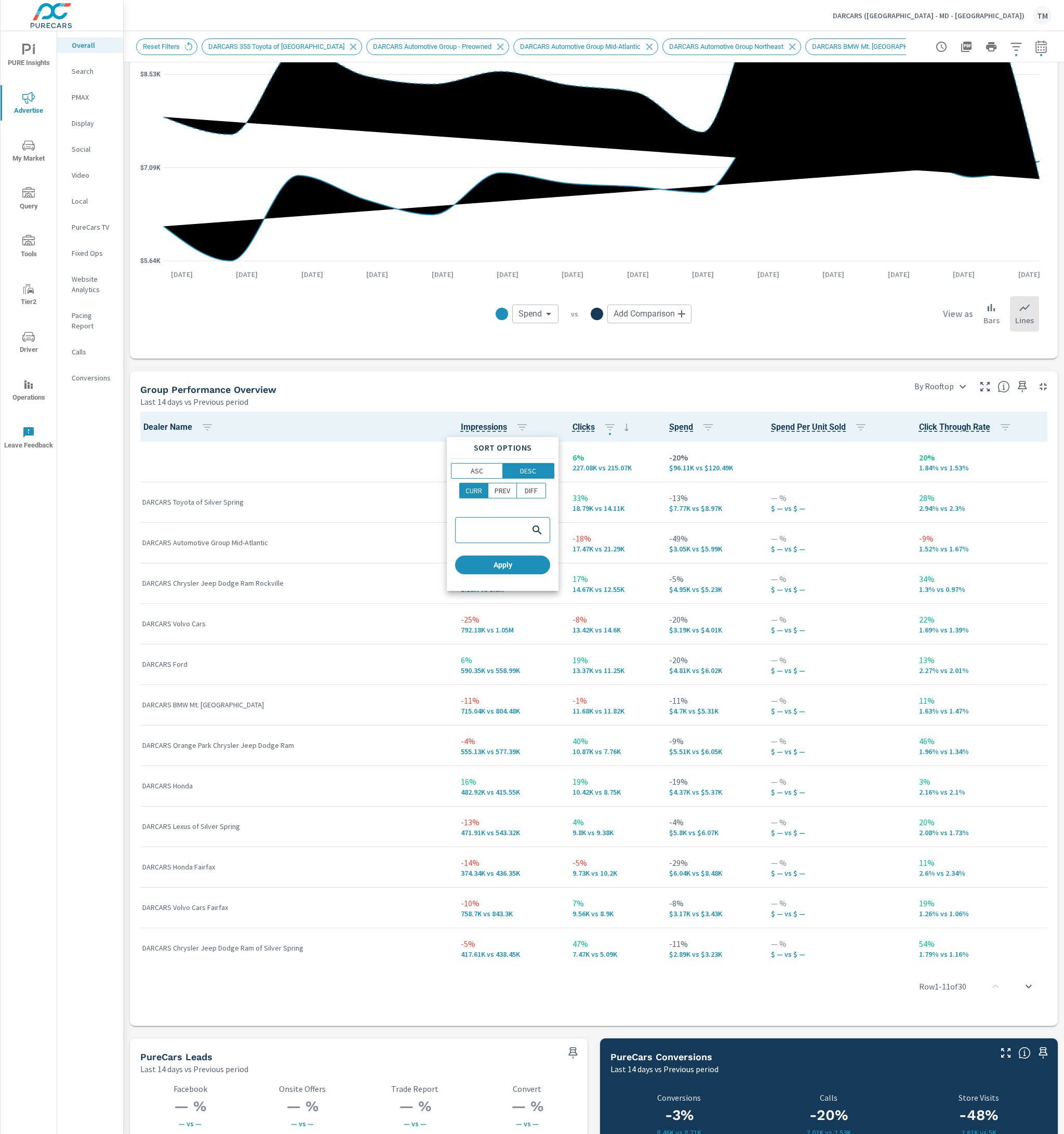
click at [594, 519] on div at bounding box center [532, 567] width 1064 height 1134
click at [605, 429] on icon "button" at bounding box center [609, 427] width 9 height 6
click at [547, 429] on div at bounding box center [532, 567] width 1064 height 1134
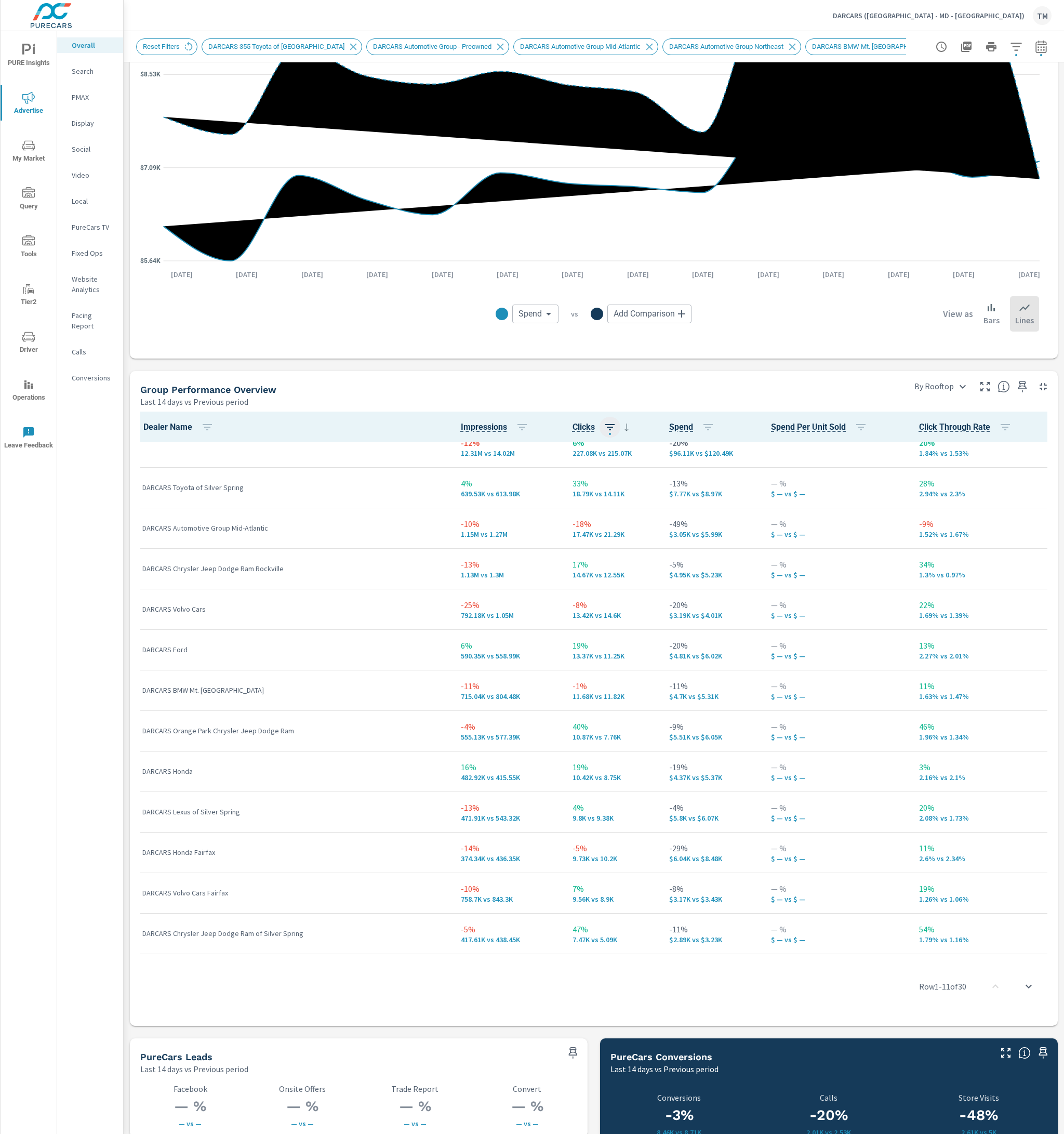
scroll to position [52, 0]
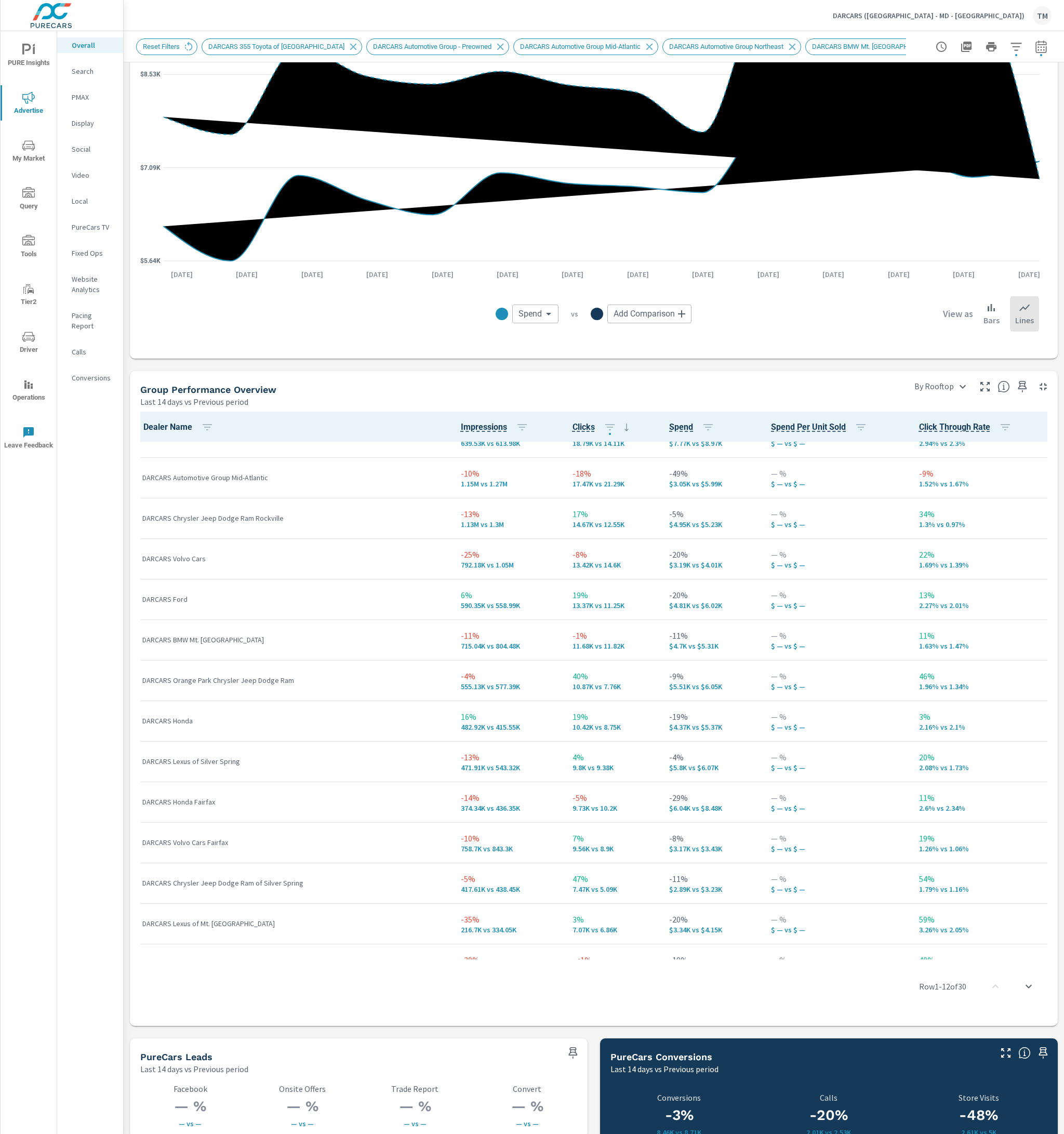
scroll to position [104, 0]
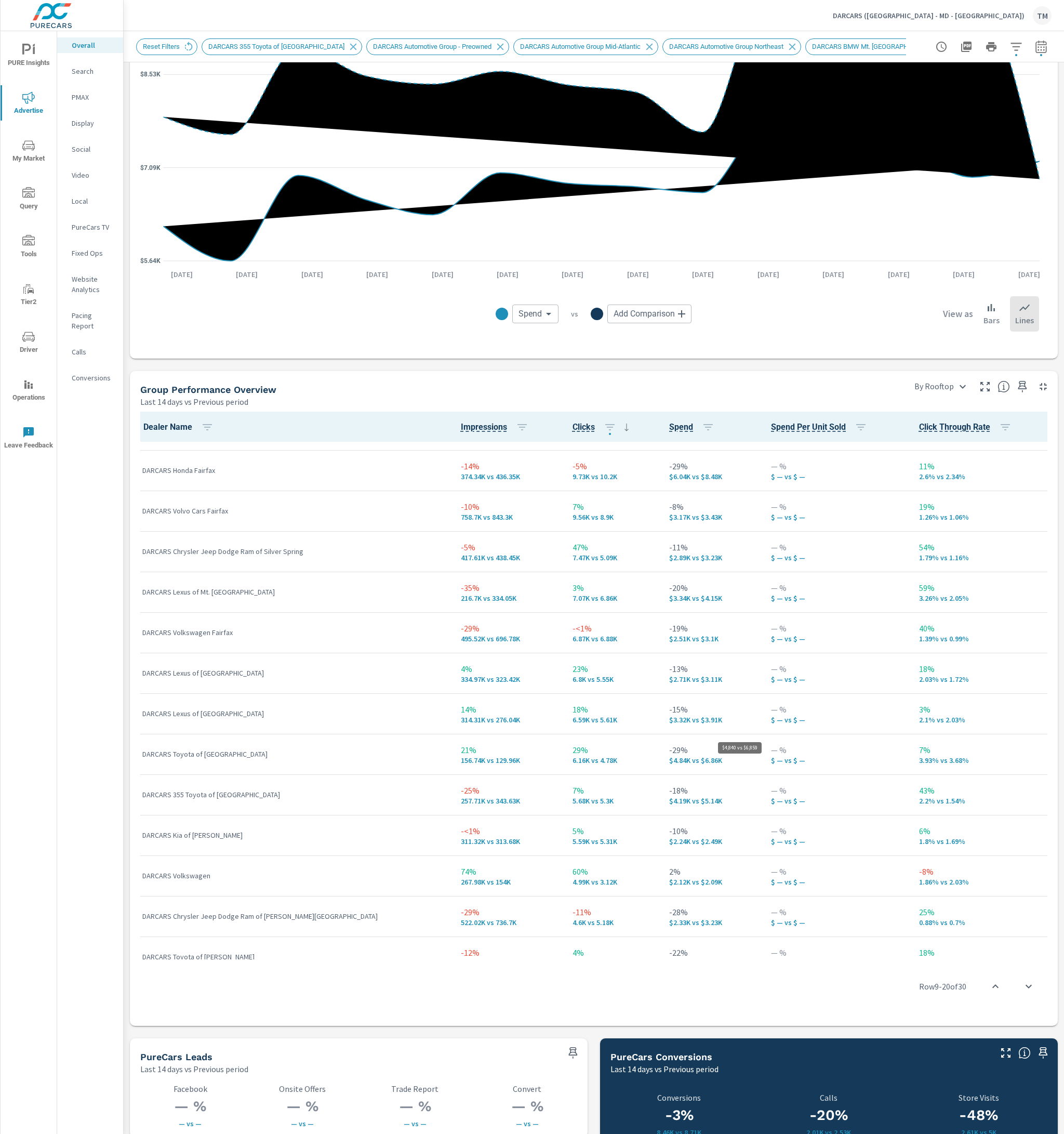
scroll to position [416, 0]
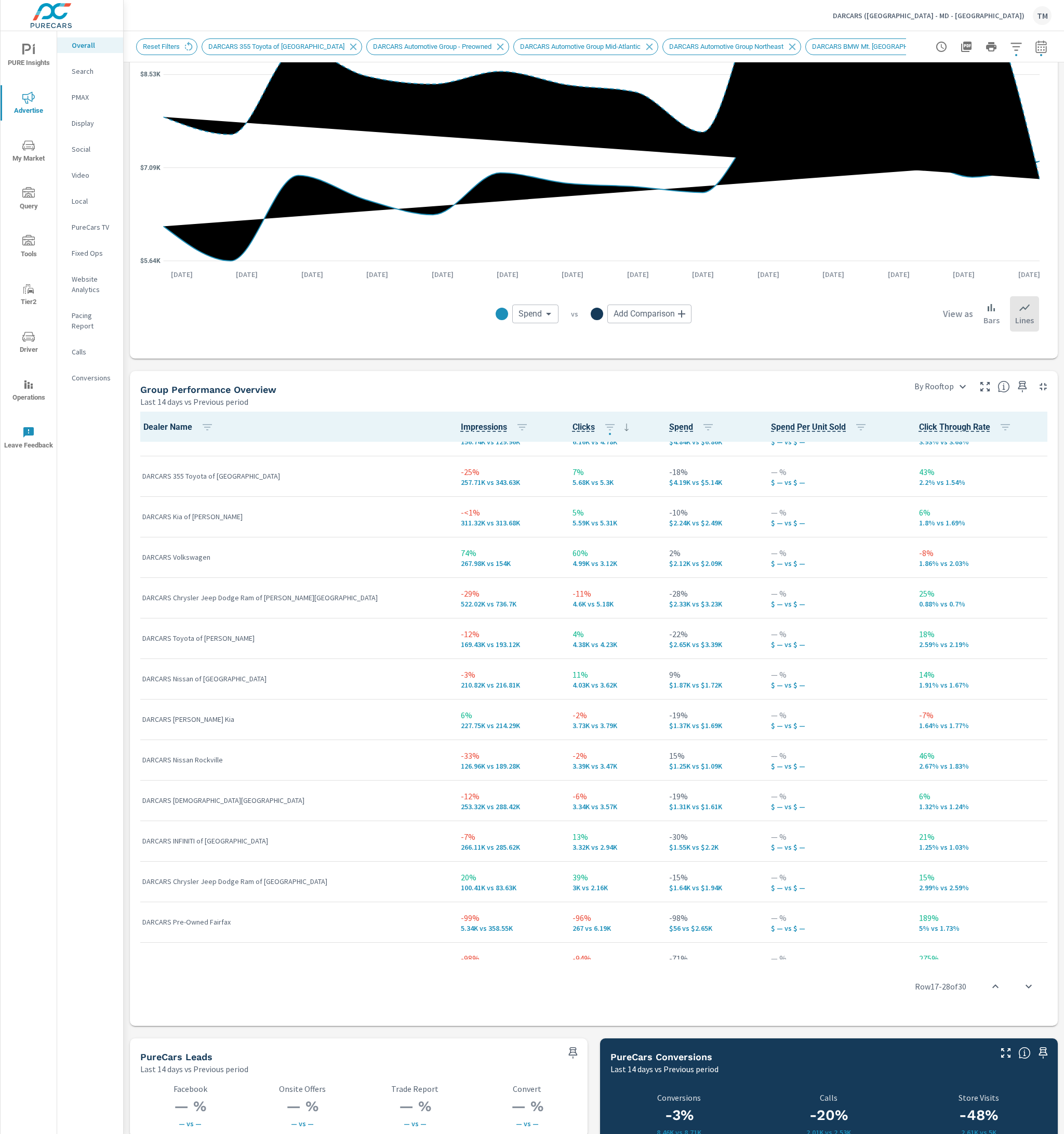
scroll to position [727, 0]
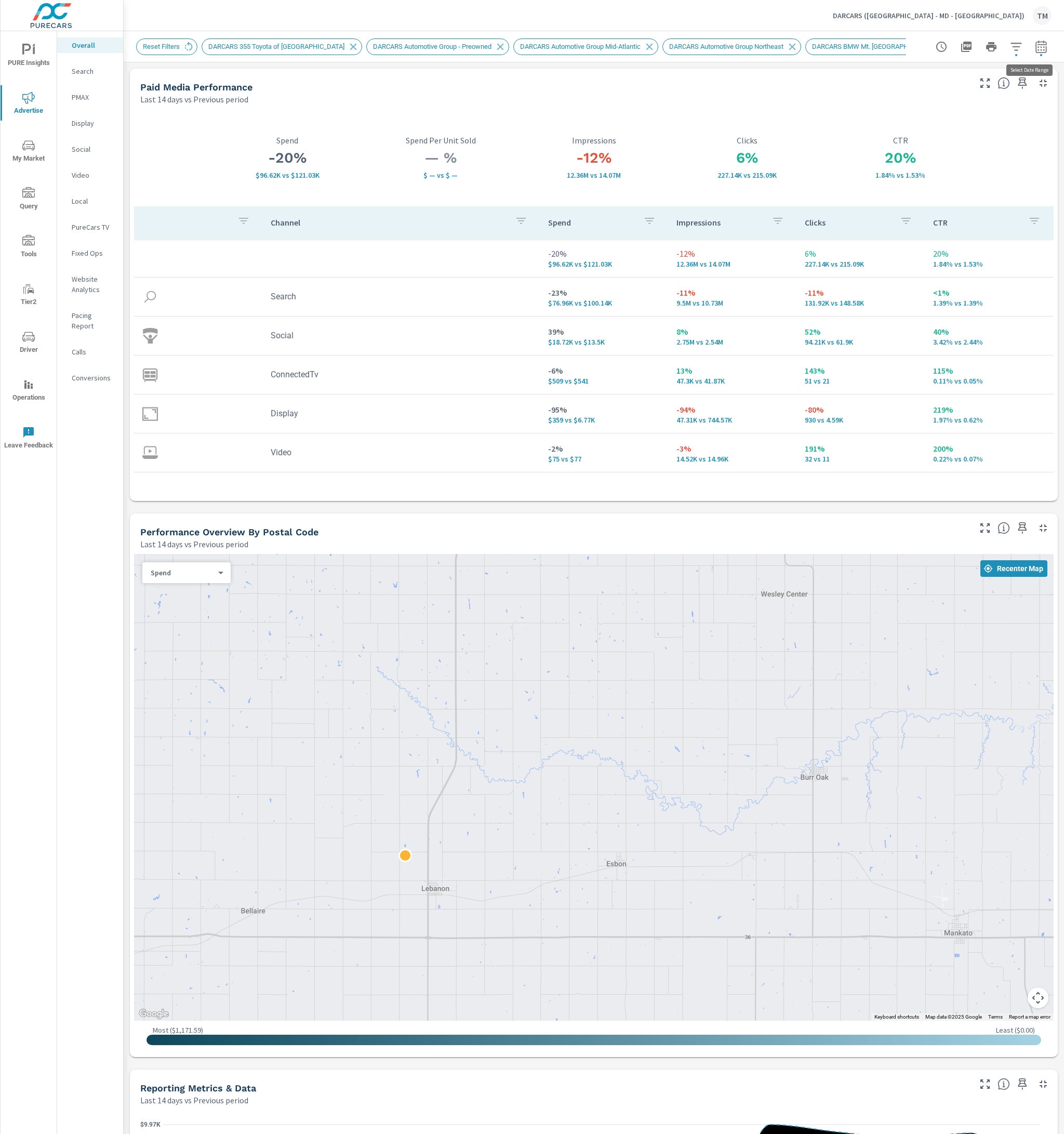
click at [1038, 49] on icon "button" at bounding box center [1041, 46] width 11 height 12
select select "Last 14 days"
select select "Previous period"
click at [973, 93] on select "Custom [DATE] Last week Last 7 days Last 14 days Last 30 days Last 45 days Last…" at bounding box center [950, 90] width 104 height 21
click at [898, 80] on select "Custom [DATE] Last week Last 7 days Last 14 days Last 30 days Last 45 days Last…" at bounding box center [950, 90] width 104 height 21
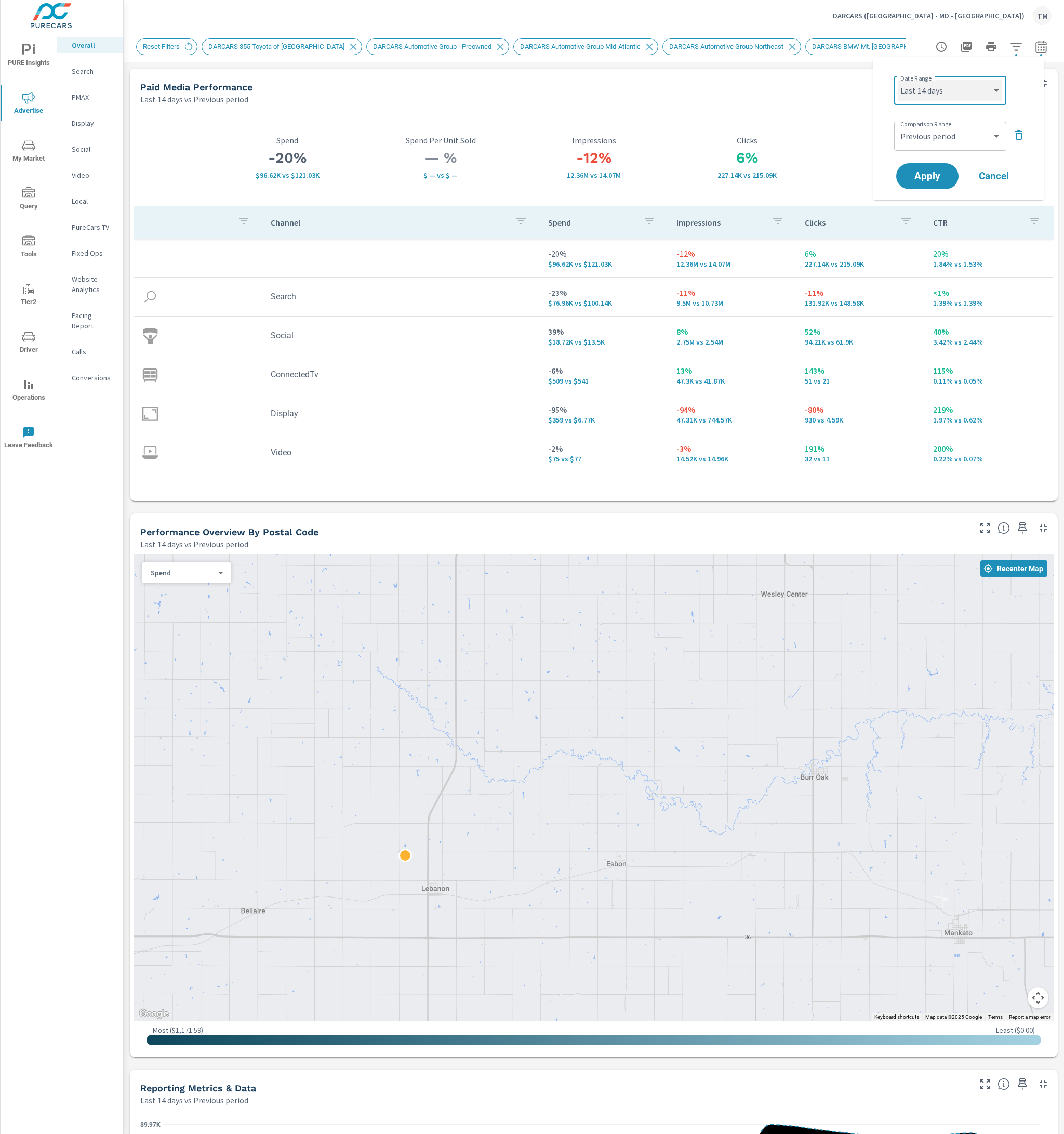
select select "Last 7 days"
click at [943, 169] on button "Apply" at bounding box center [927, 176] width 65 height 27
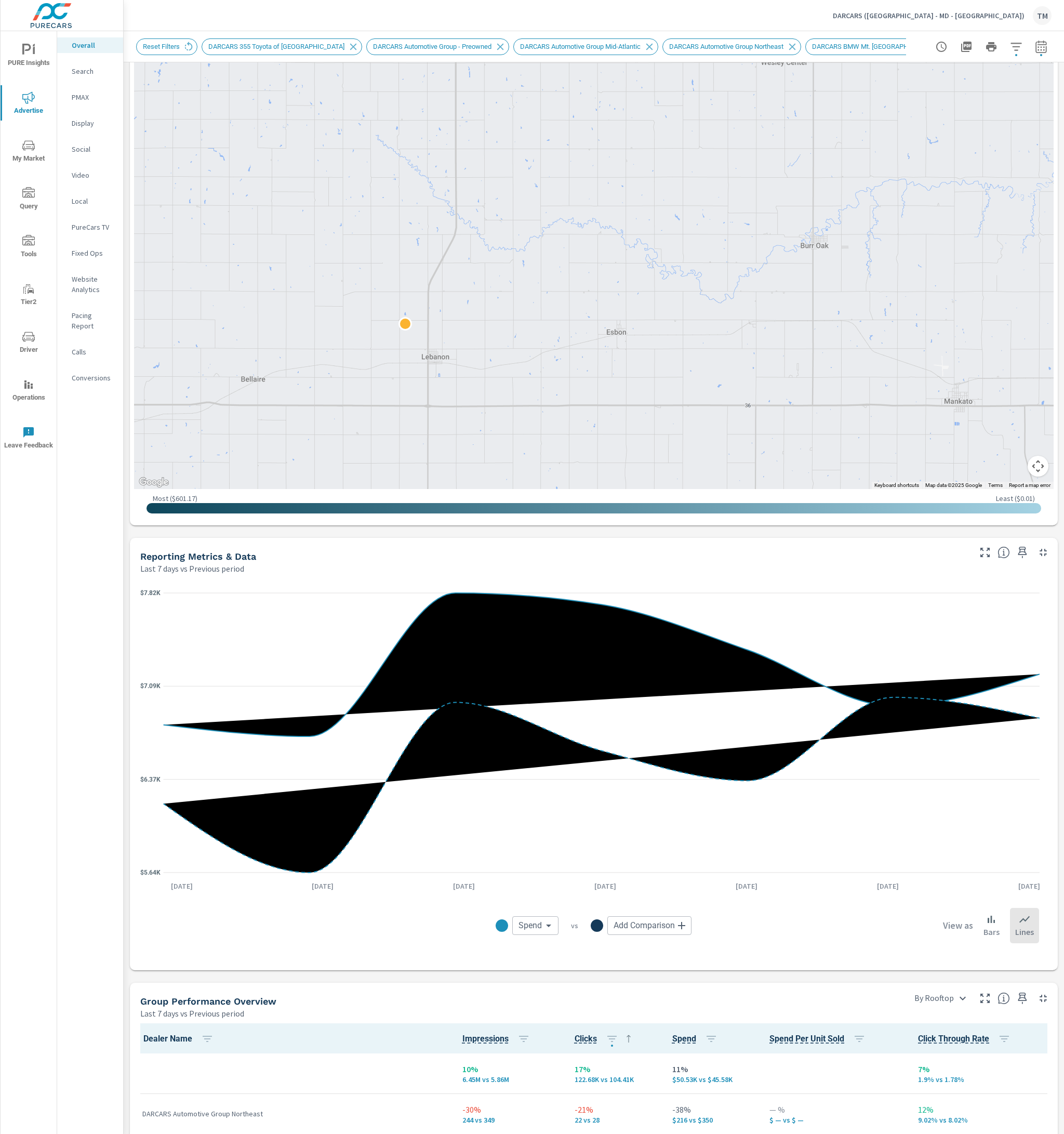
scroll to position [572, 0]
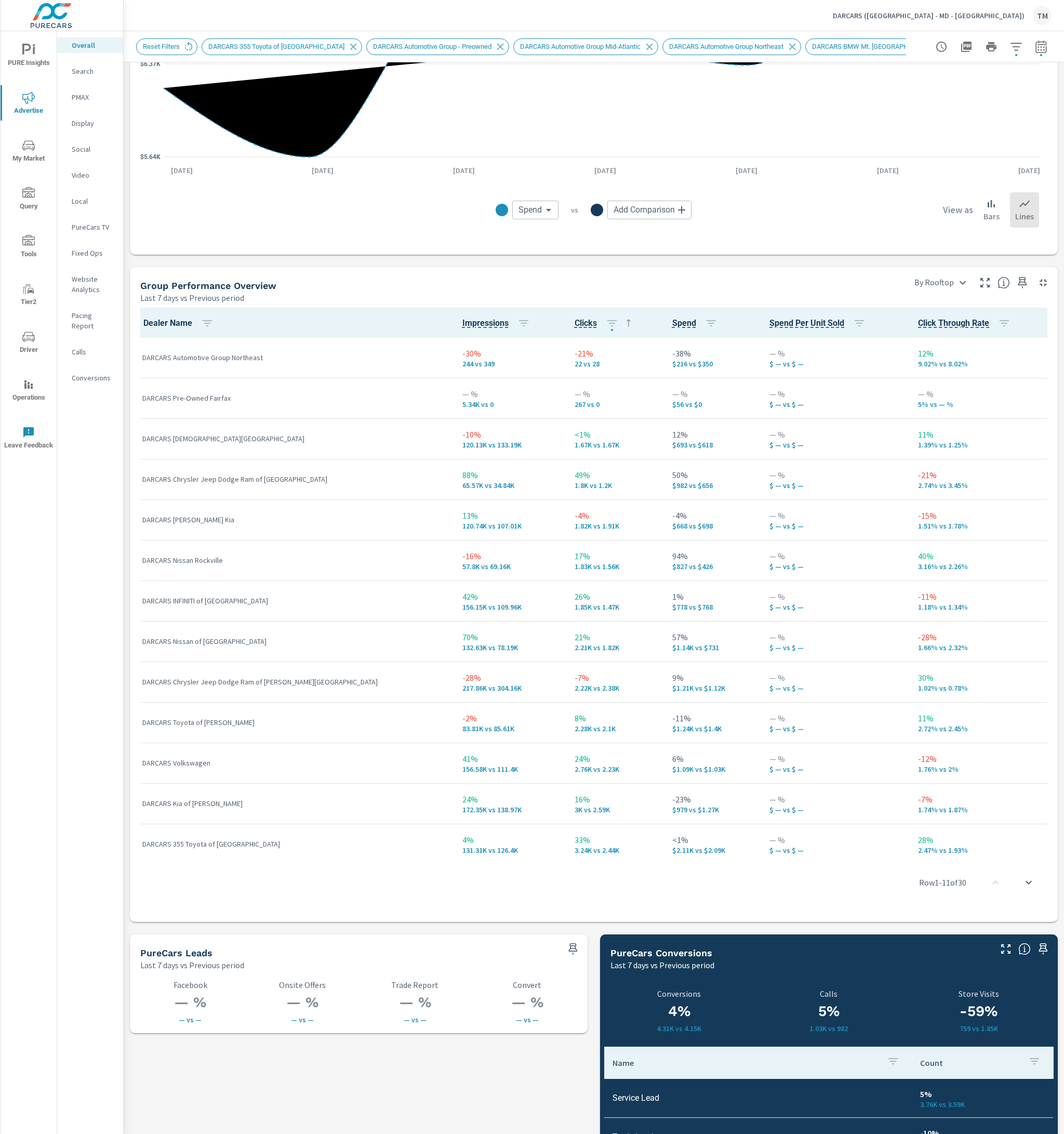
scroll to position [52, 0]
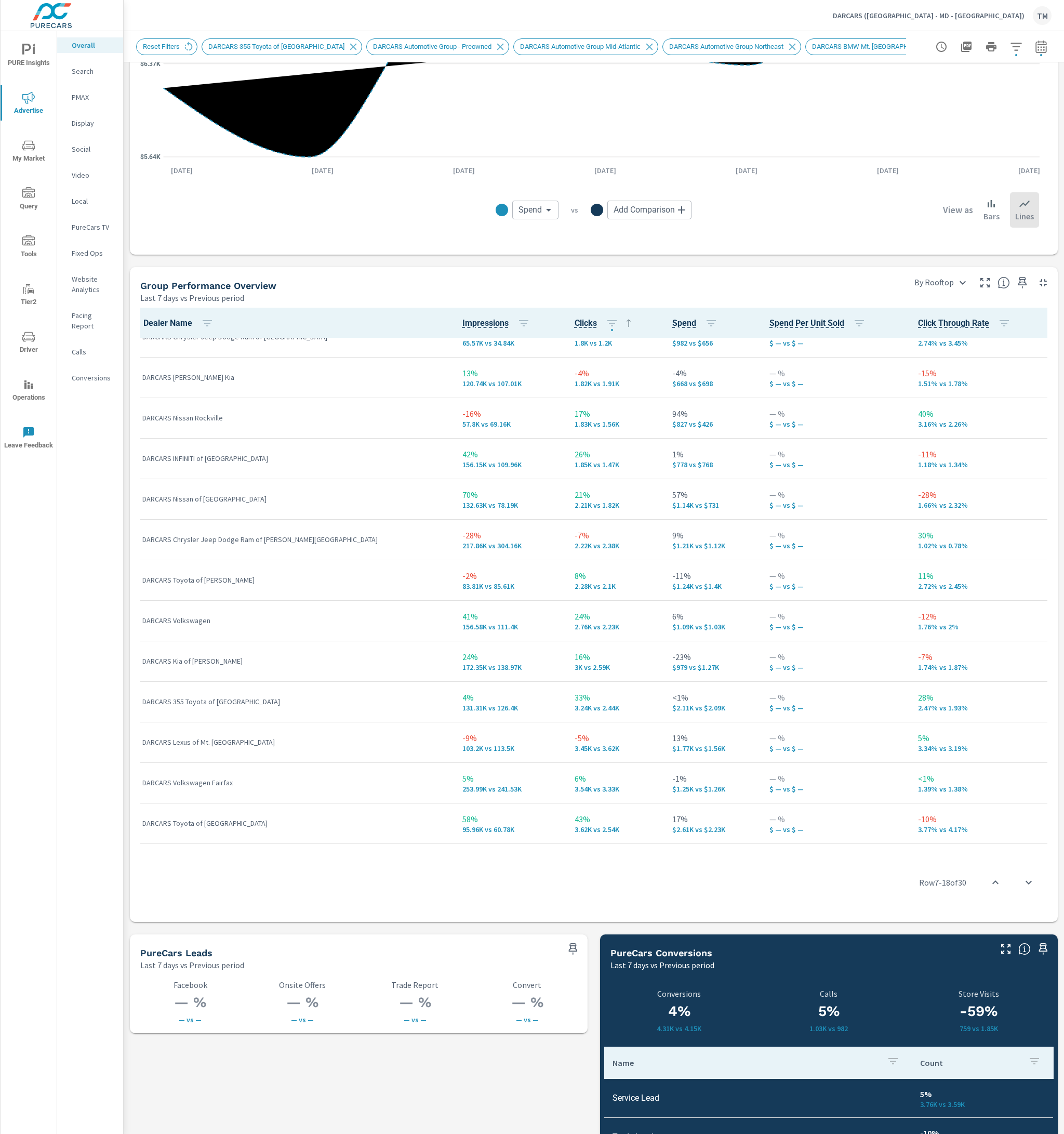
scroll to position [60, 0]
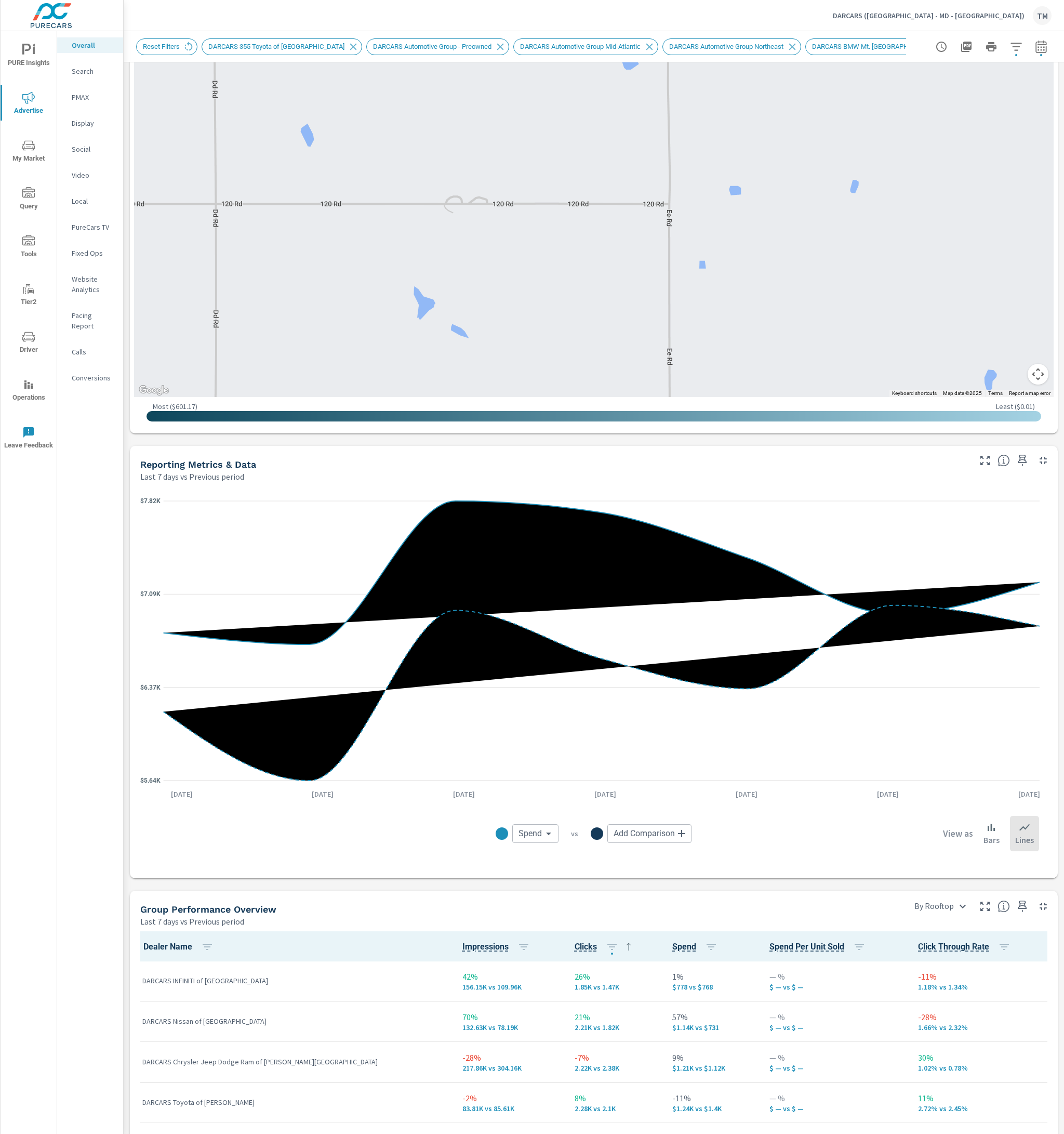
scroll to position [312, 0]
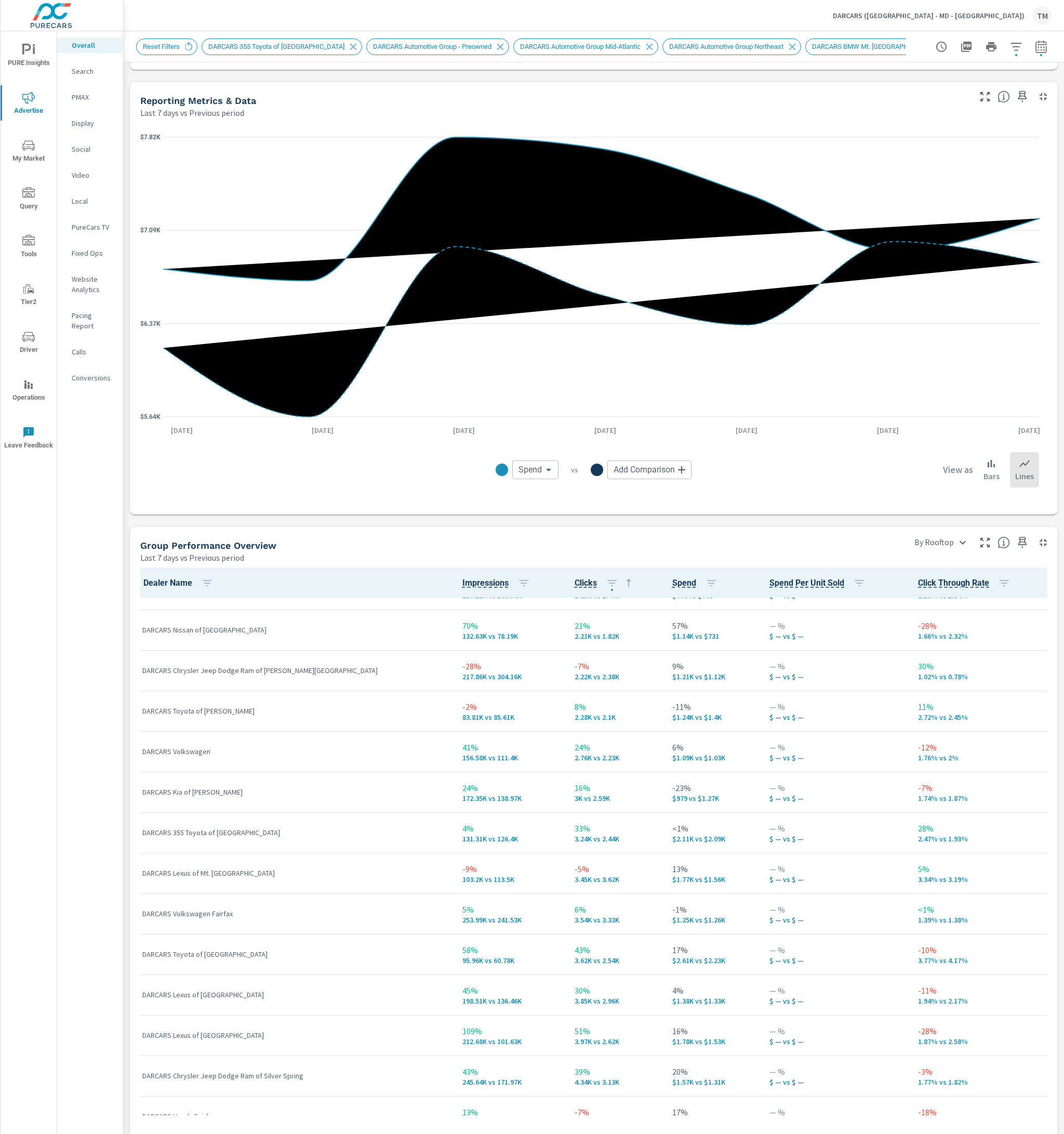
scroll to position [208, 0]
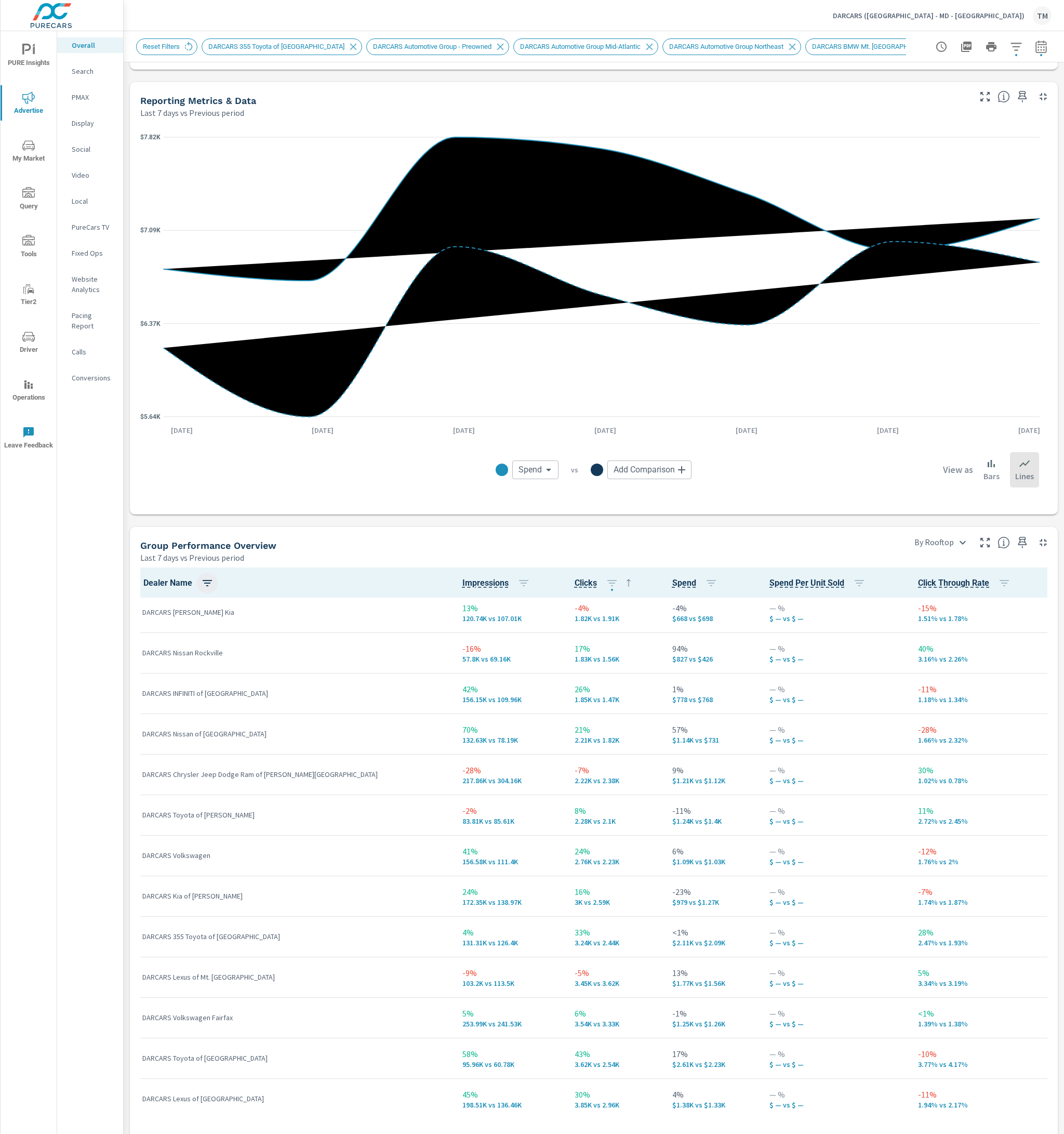
click at [207, 582] on icon "button" at bounding box center [207, 583] width 9 height 6
click at [165, 684] on div "Sort Options ASC DESC Apply" at bounding box center [162, 658] width 112 height 130
click at [165, 684] on button "Apply" at bounding box center [162, 697] width 95 height 19
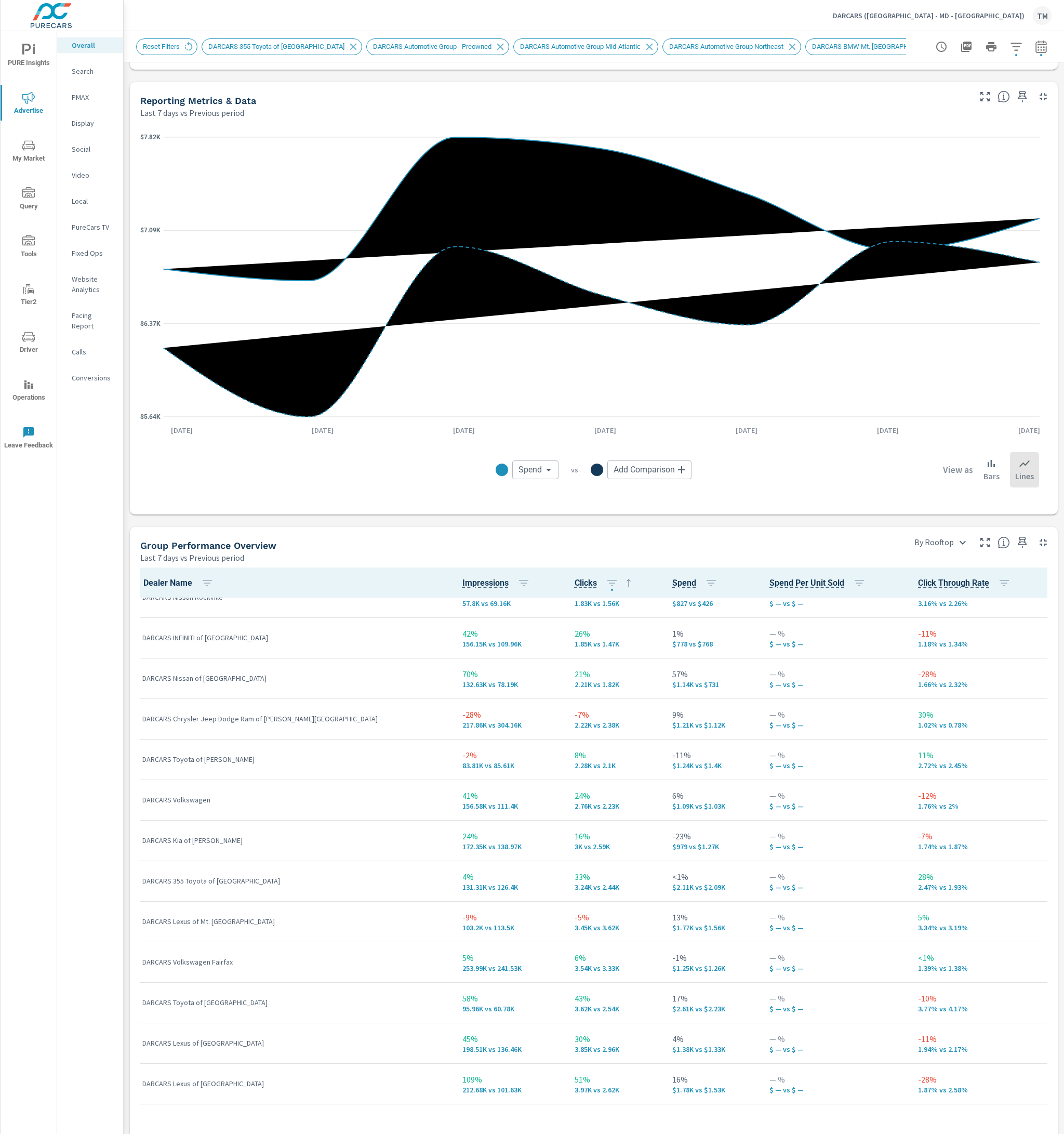
scroll to position [468, 0]
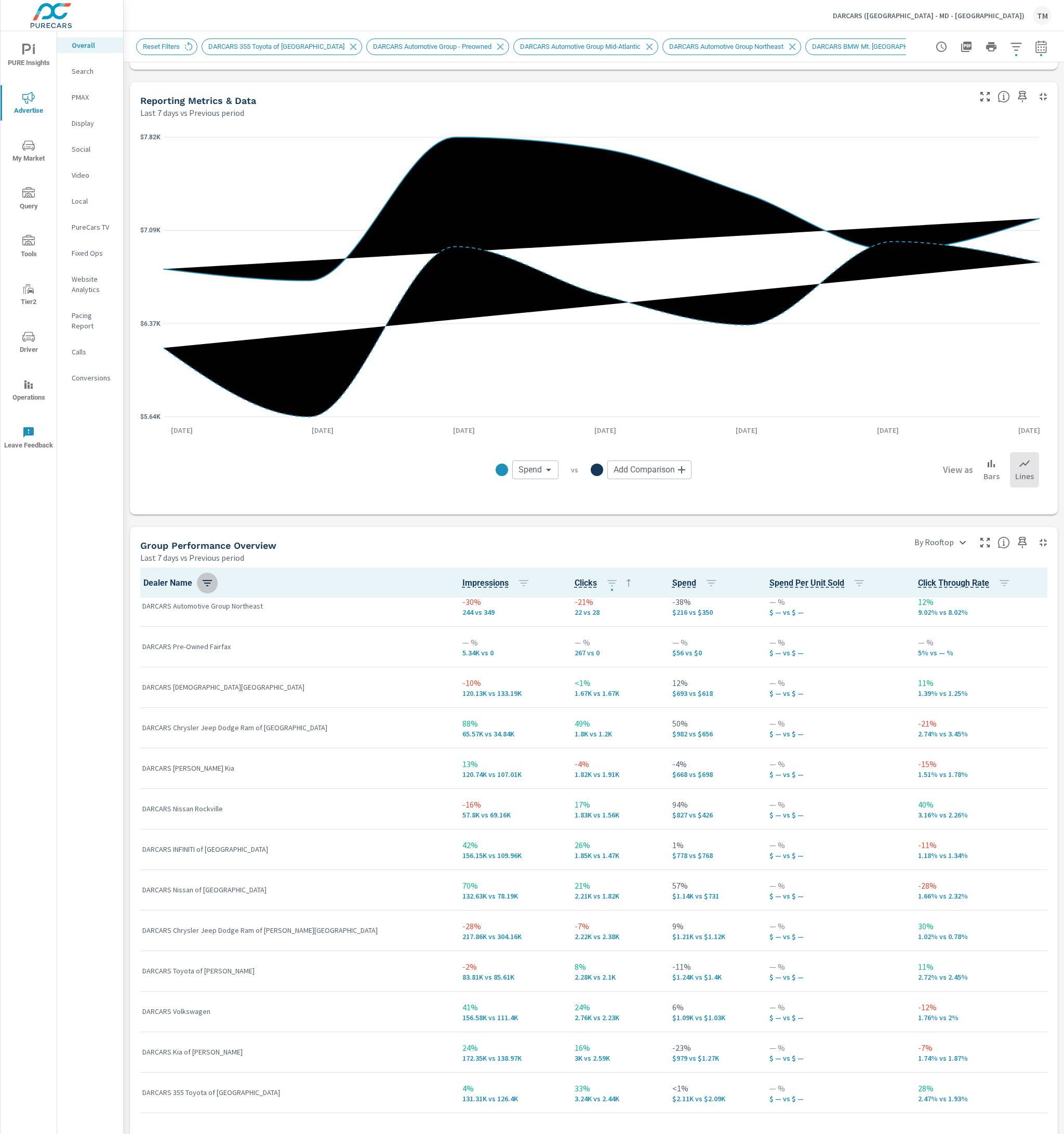
click at [207, 577] on icon "button" at bounding box center [207, 583] width 12 height 12
click at [182, 627] on p "DESC" at bounding box center [188, 626] width 16 height 10
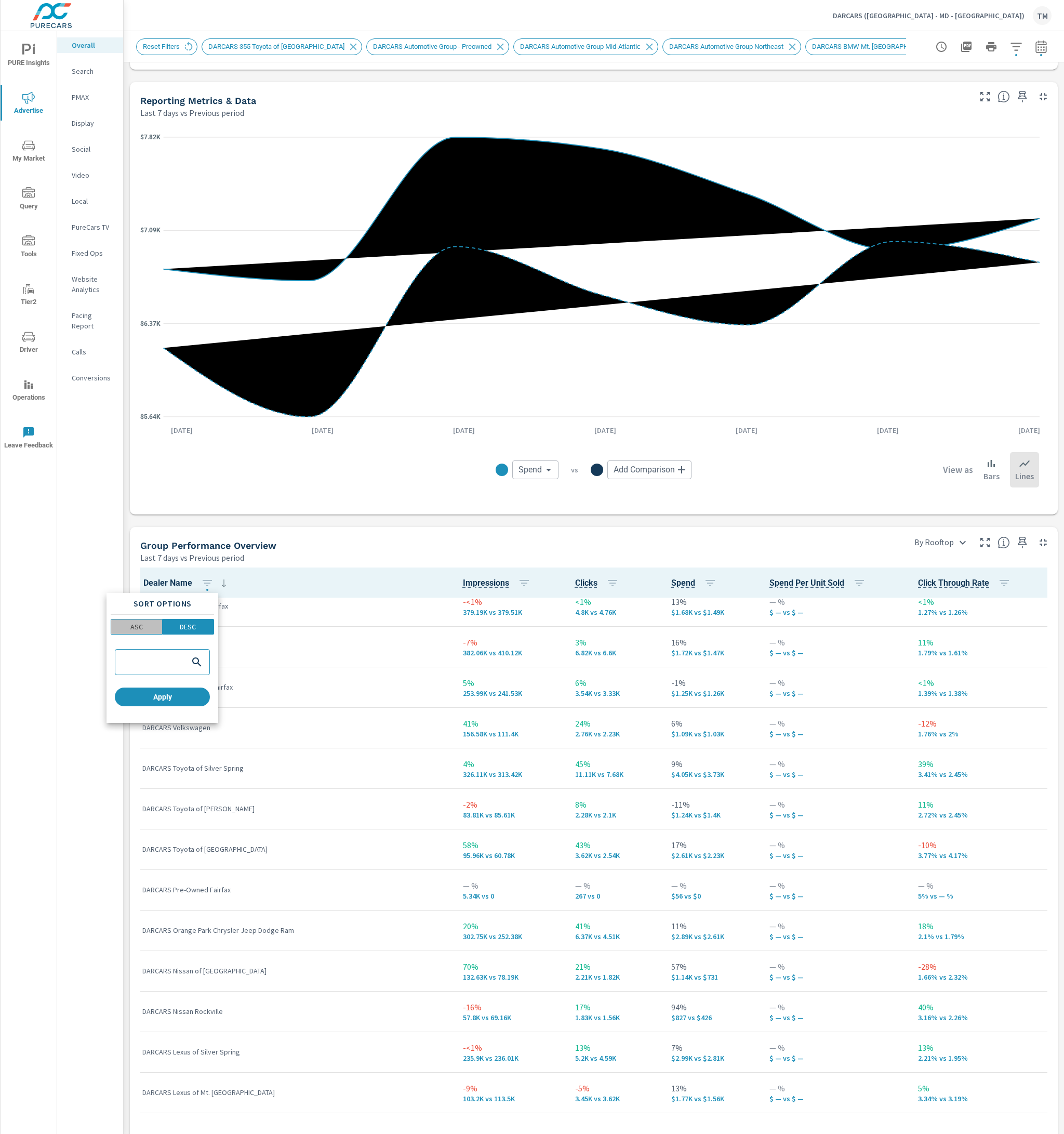
click at [155, 628] on span "ASC" at bounding box center [137, 626] width 44 height 10
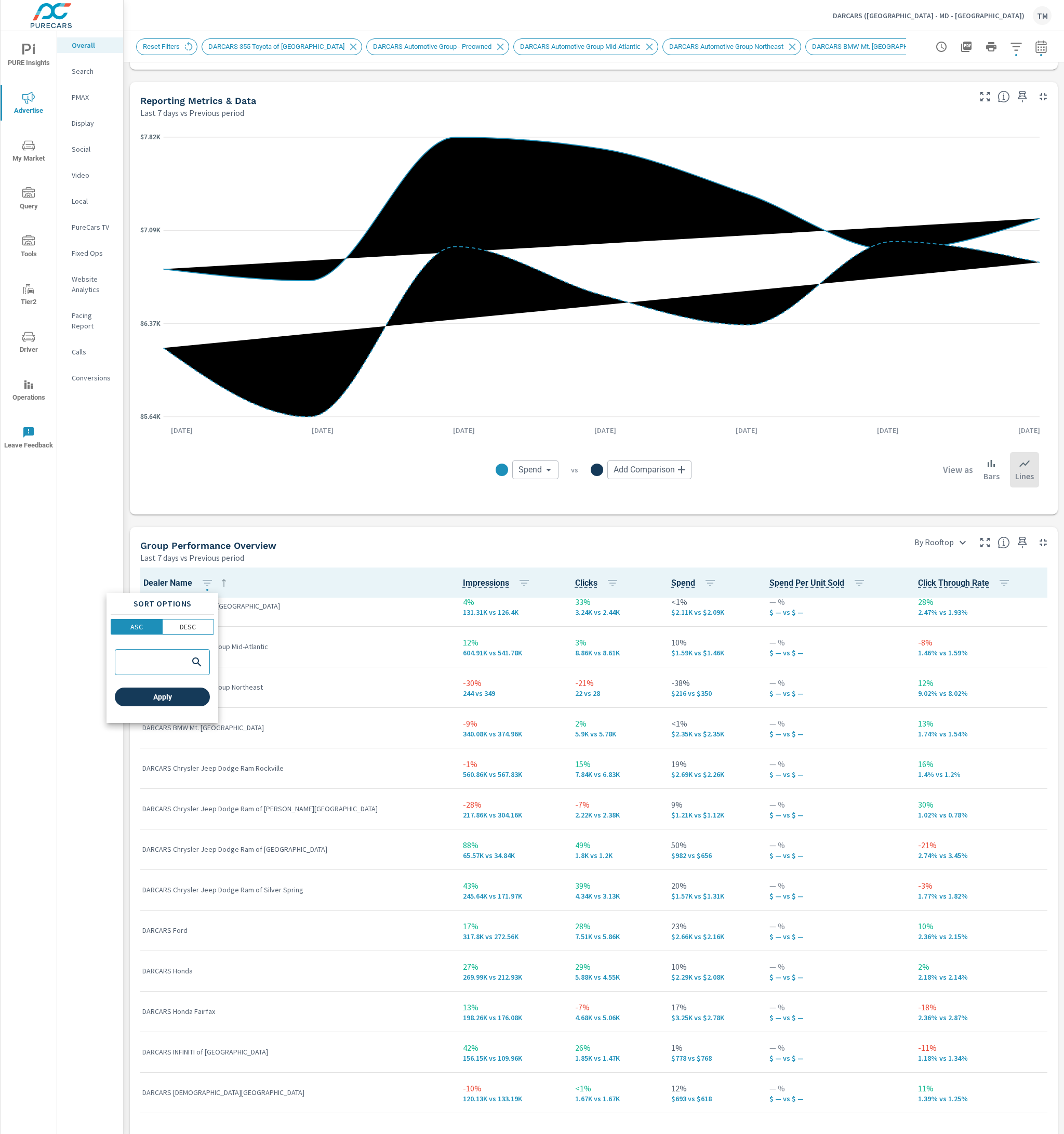
click at [184, 684] on button "Apply" at bounding box center [162, 697] width 95 height 19
click at [283, 684] on p "DARCARS Chrysler Jeep Dodge Ram Rockville" at bounding box center [294, 768] width 304 height 10
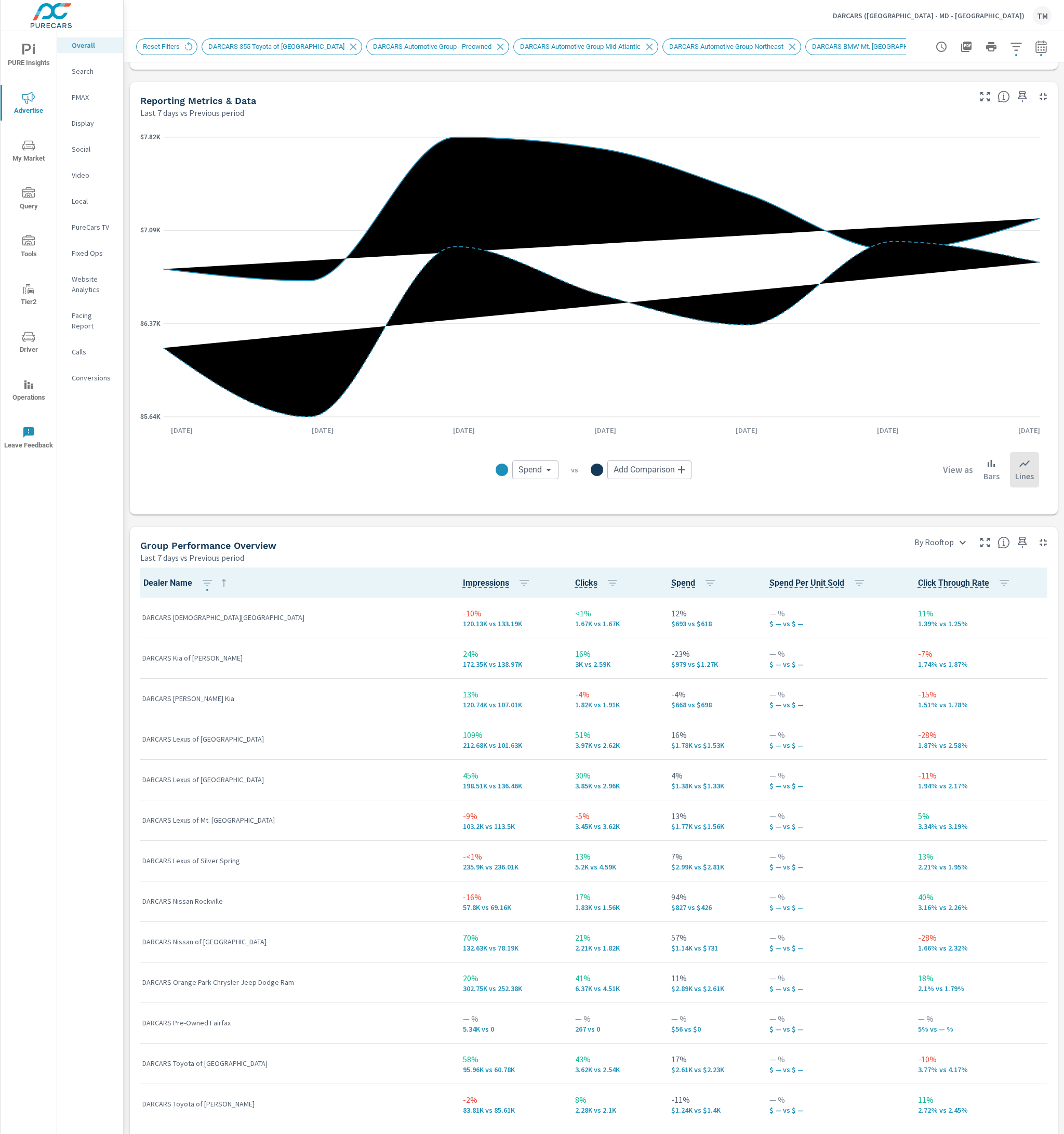
scroll to position [572, 0]
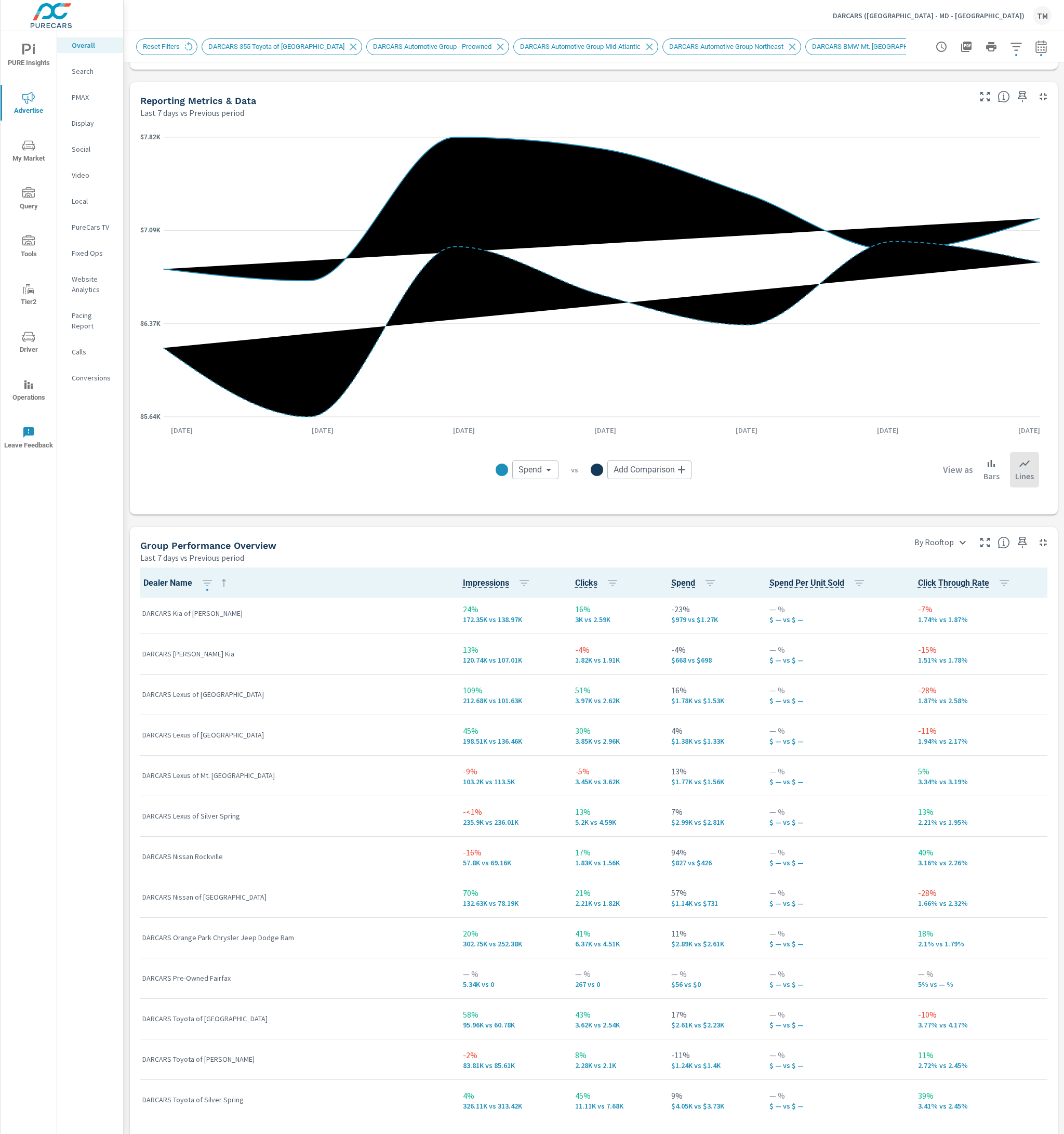
click at [196, 684] on div "DARCARS Lexus of Silver Spring" at bounding box center [294, 816] width 304 height 32
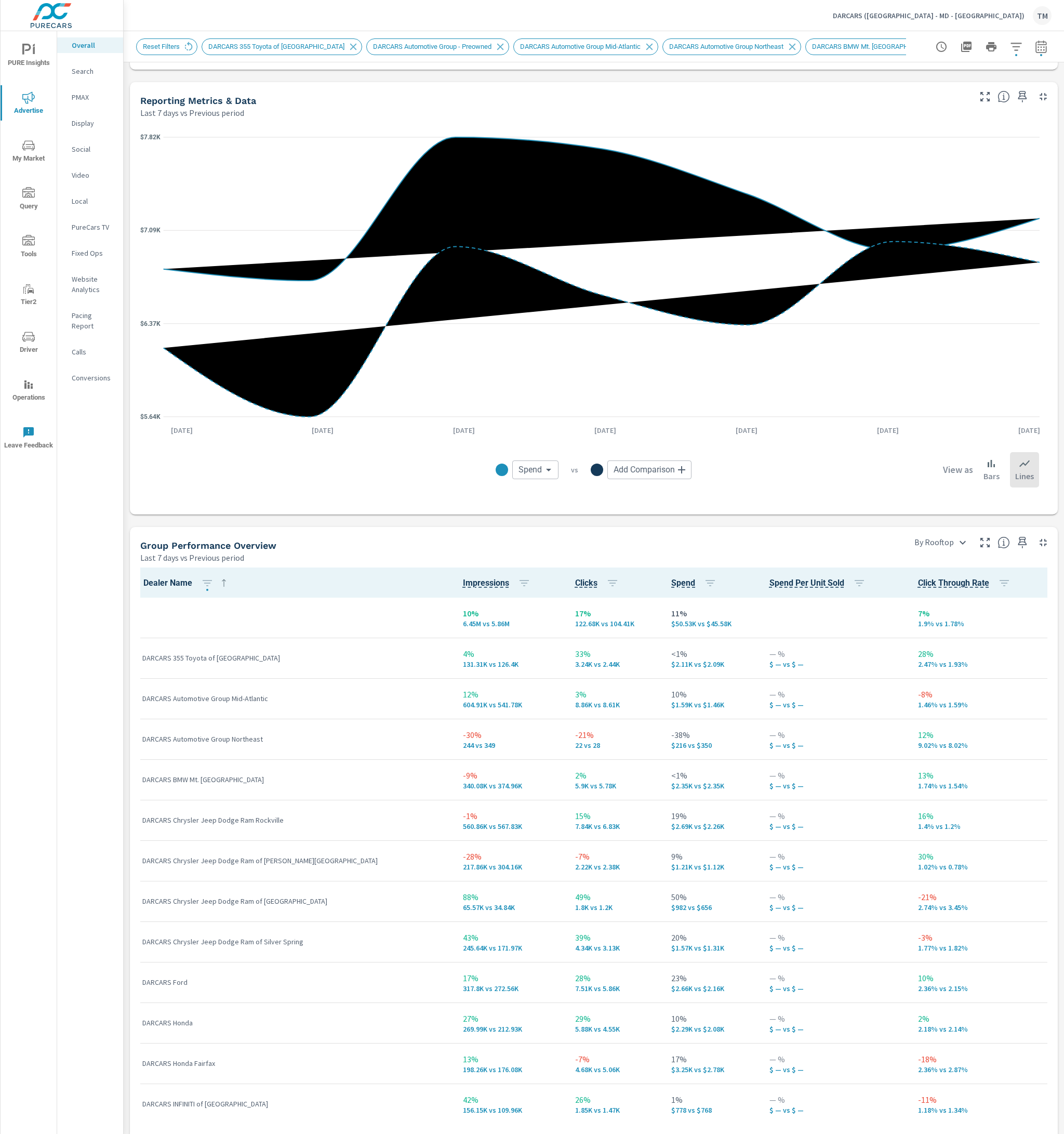
scroll to position [883, 0]
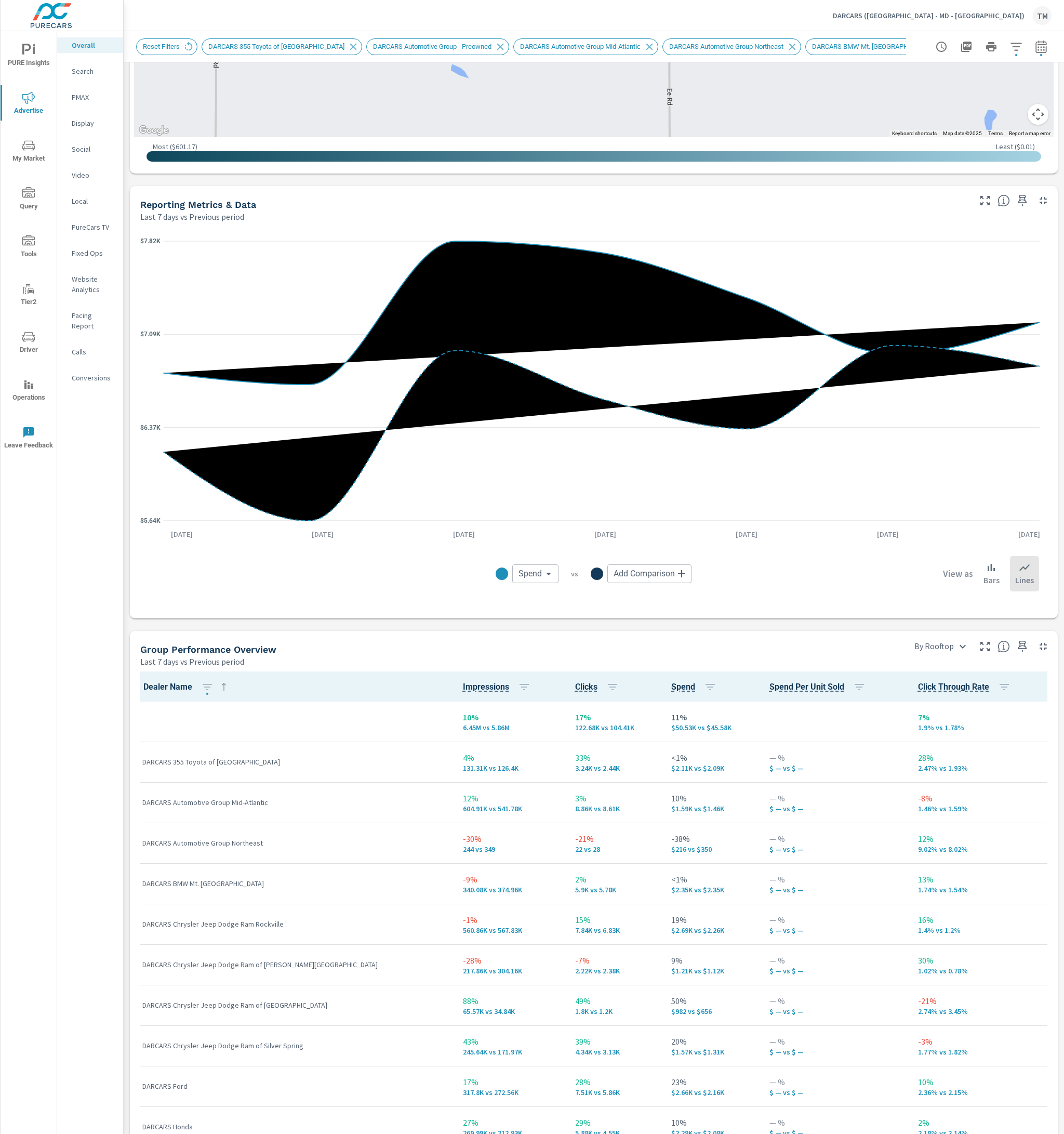
click at [1035, 45] on icon "button" at bounding box center [1041, 46] width 11 height 12
select select "Last 7 days"
select select "Previous period"
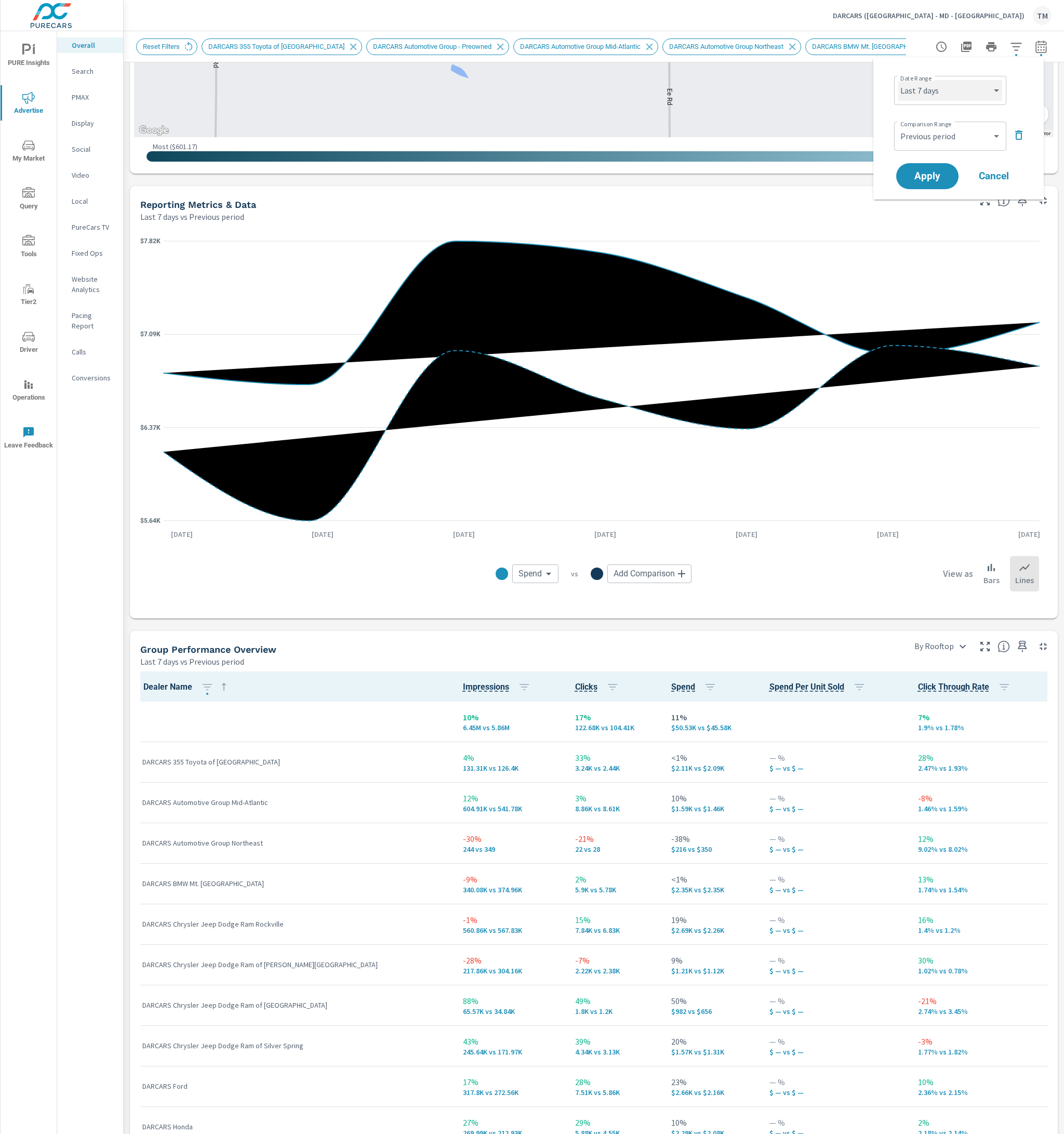
click at [970, 91] on select "Custom [DATE] Last week Last 7 days Last 14 days Last 30 days Last 45 days Last…" at bounding box center [950, 90] width 104 height 21
click at [898, 80] on select "Custom [DATE] Last week Last 7 days Last 14 days Last 30 days Last 45 days Last…" at bounding box center [950, 90] width 104 height 21
select select "Last 14 days"
click at [934, 179] on span "Apply" at bounding box center [927, 176] width 43 height 10
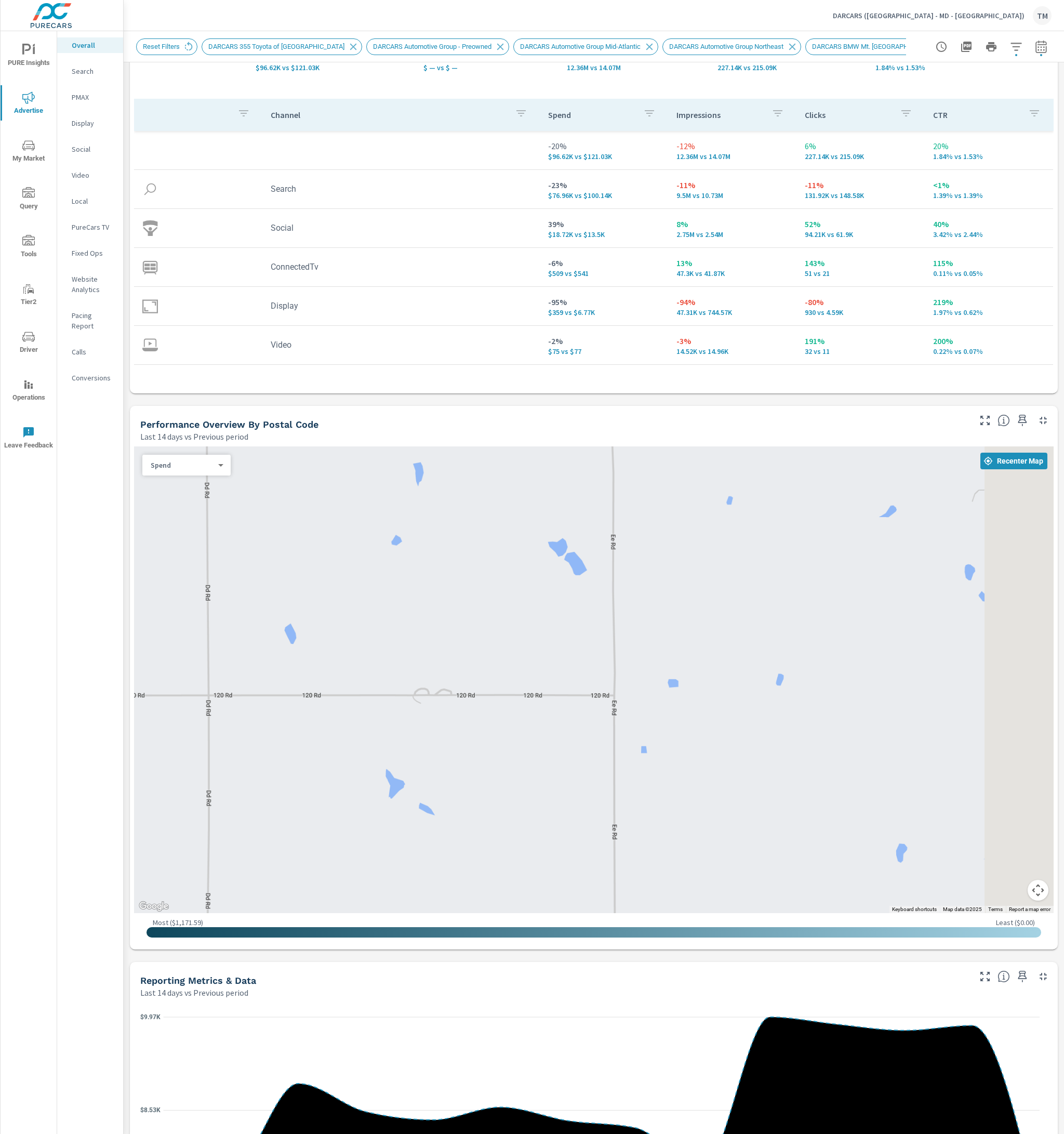
scroll to position [208, 0]
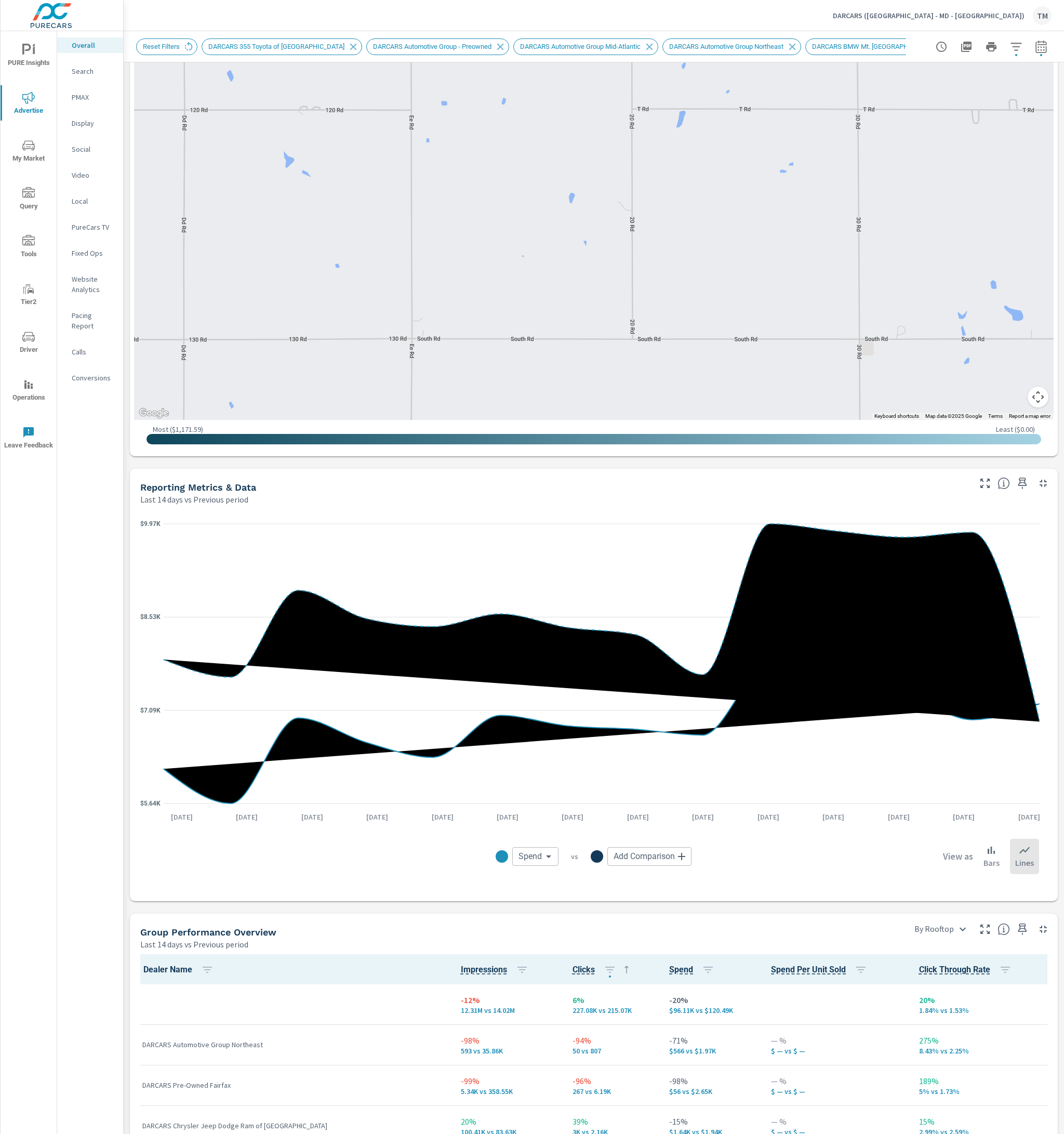
scroll to position [832, 0]
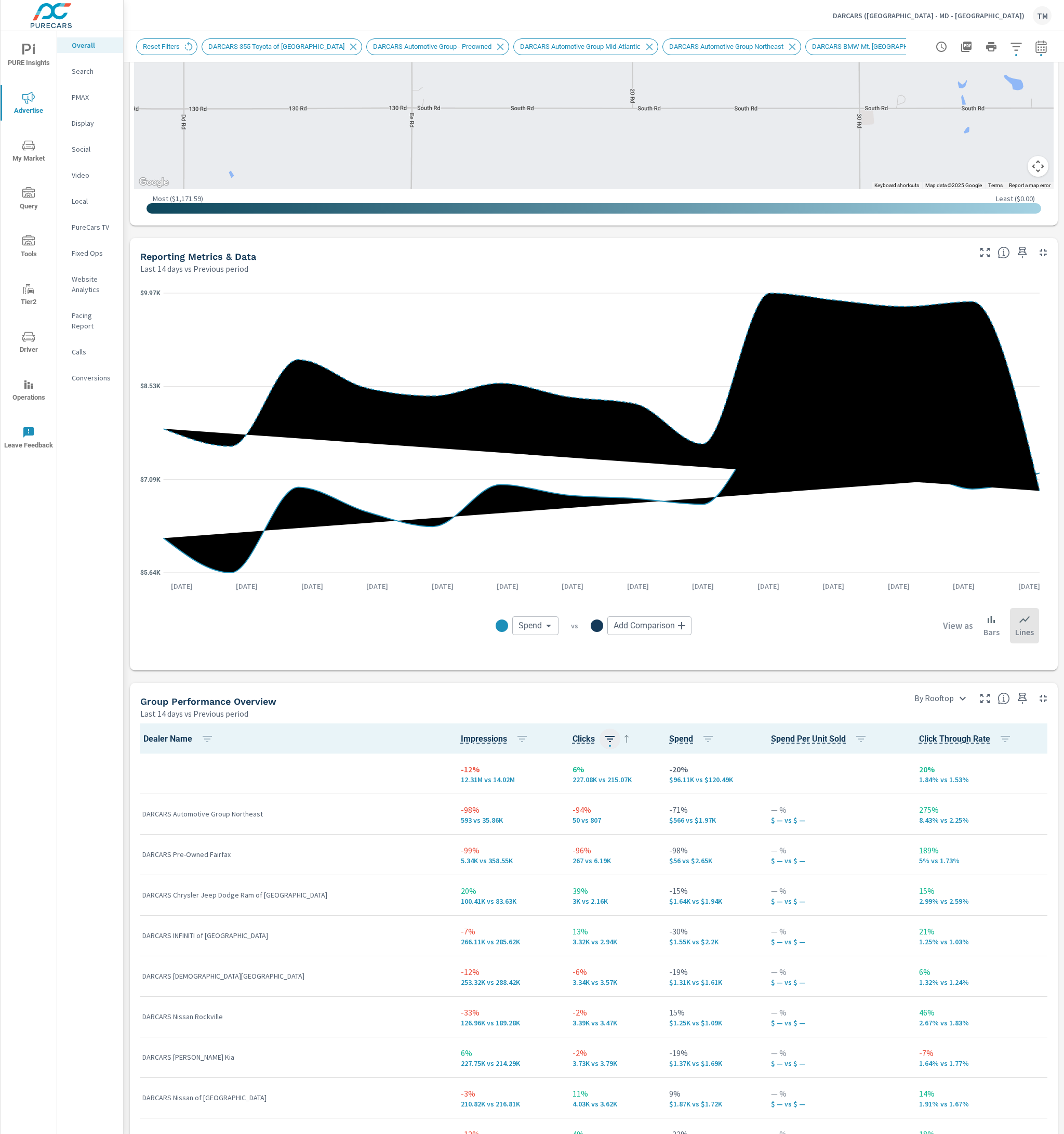
click at [603, 684] on icon "button" at bounding box center [609, 739] width 12 height 12
click at [516, 684] on span "Apply" at bounding box center [502, 876] width 87 height 9
click at [620, 684] on icon at bounding box center [626, 739] width 12 height 12
click at [572, 684] on span "Clicks" at bounding box center [602, 739] width 60 height 12
click at [572, 684] on span "Clicks" at bounding box center [583, 739] width 23 height 12
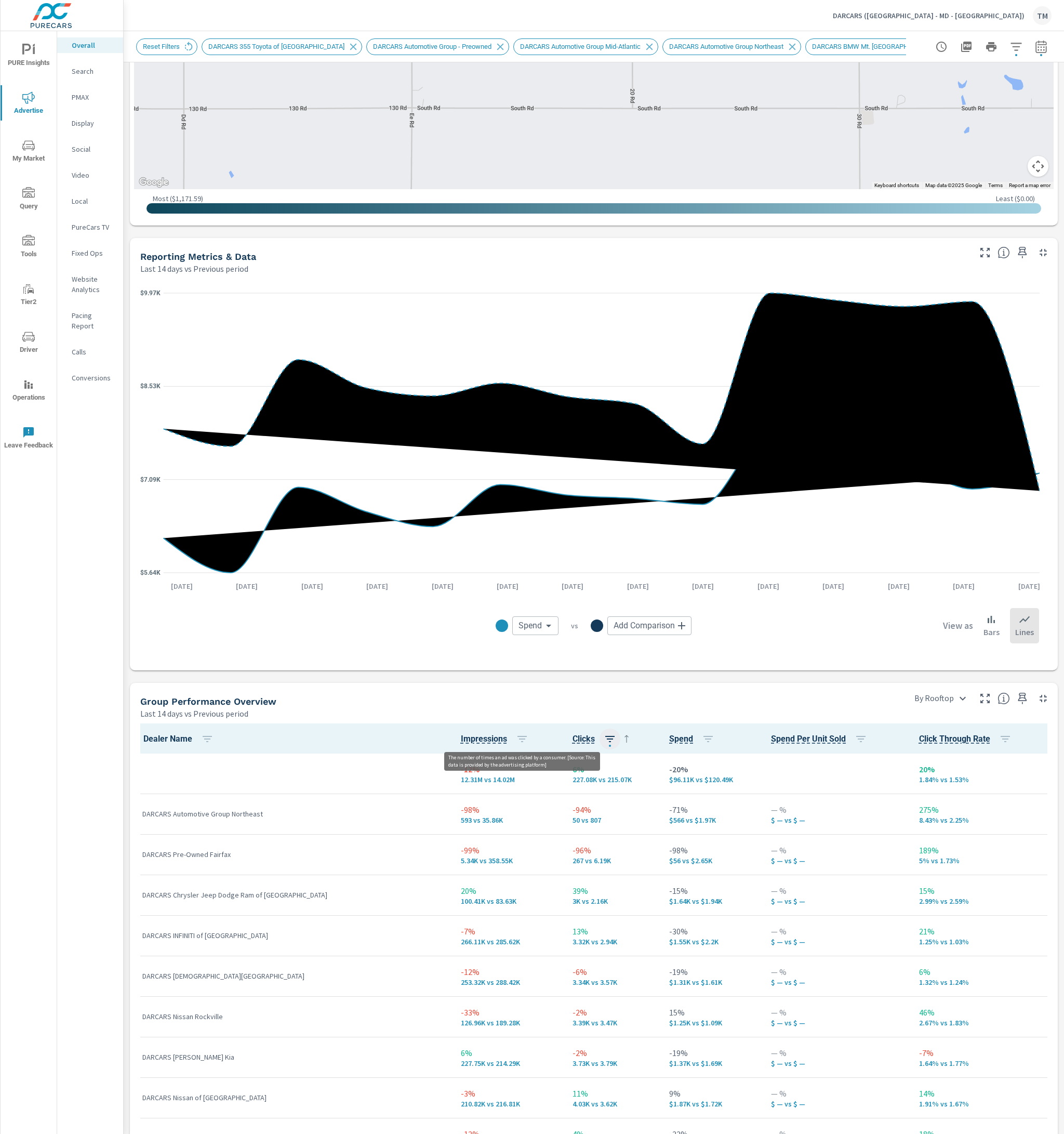
click at [605, 684] on icon "button" at bounding box center [609, 739] width 9 height 6
click at [525, 684] on div "Sort Options ASC DESC CURR PREV DIFF Apply" at bounding box center [502, 826] width 112 height 154
click at [525, 684] on p "DESC" at bounding box center [528, 782] width 16 height 10
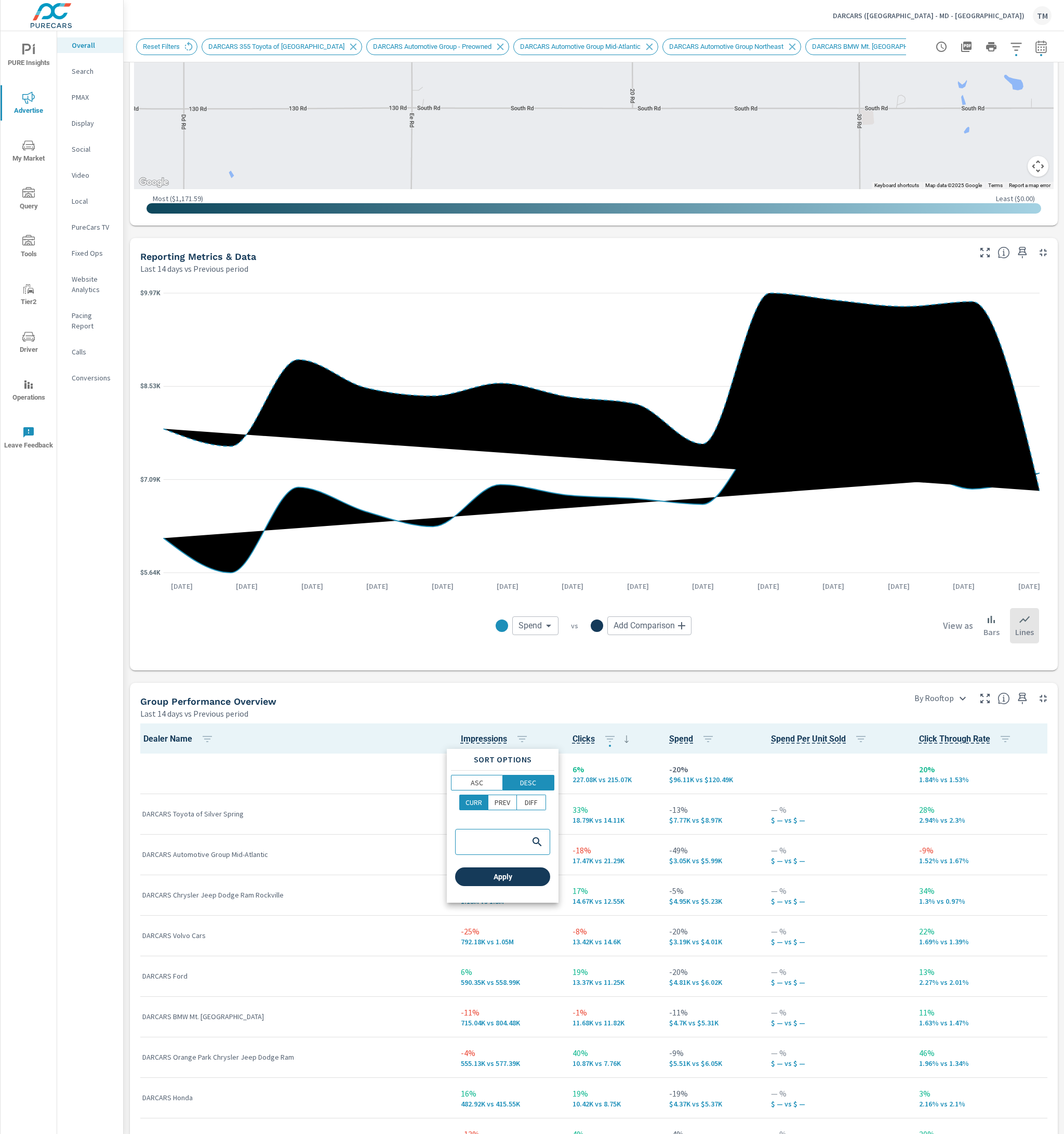
click at [522, 684] on span "Apply" at bounding box center [502, 876] width 87 height 9
